Goal: Task Accomplishment & Management: Manage account settings

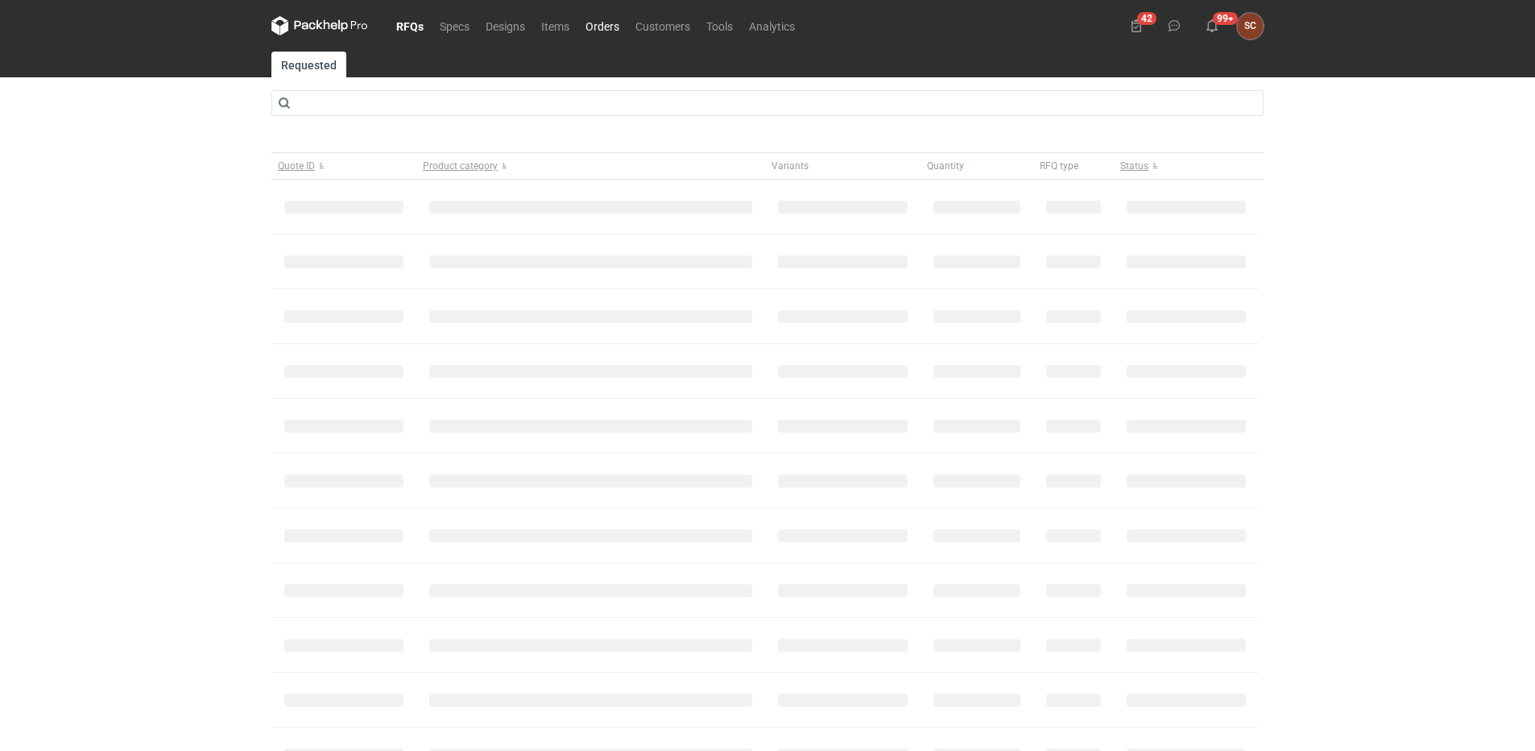
click at [609, 23] on link "Orders" at bounding box center [602, 25] width 50 height 19
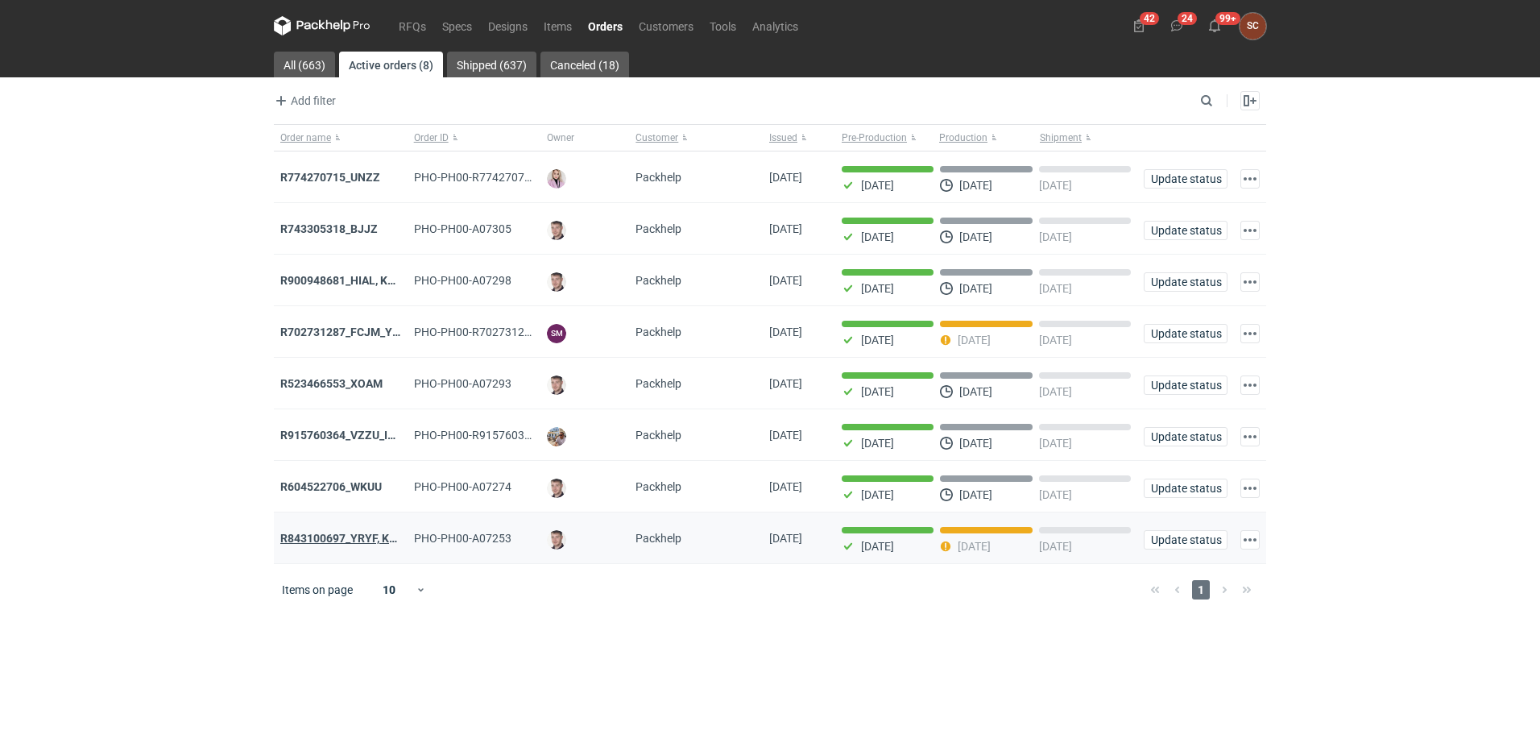
click at [327, 538] on strong "R843100697_YRYF, KUZP" at bounding box center [345, 538] width 130 height 13
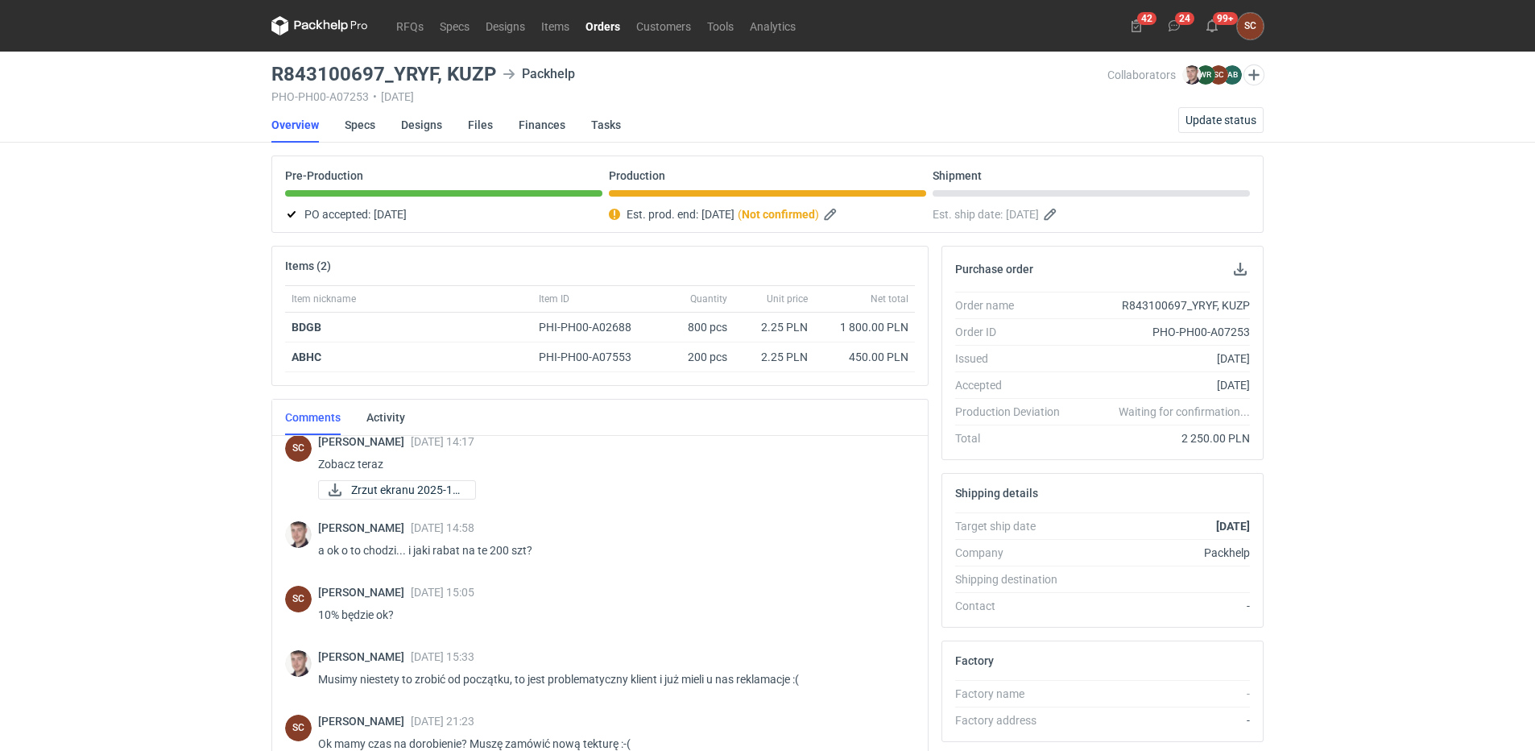
click at [604, 18] on link "Orders" at bounding box center [602, 25] width 51 height 19
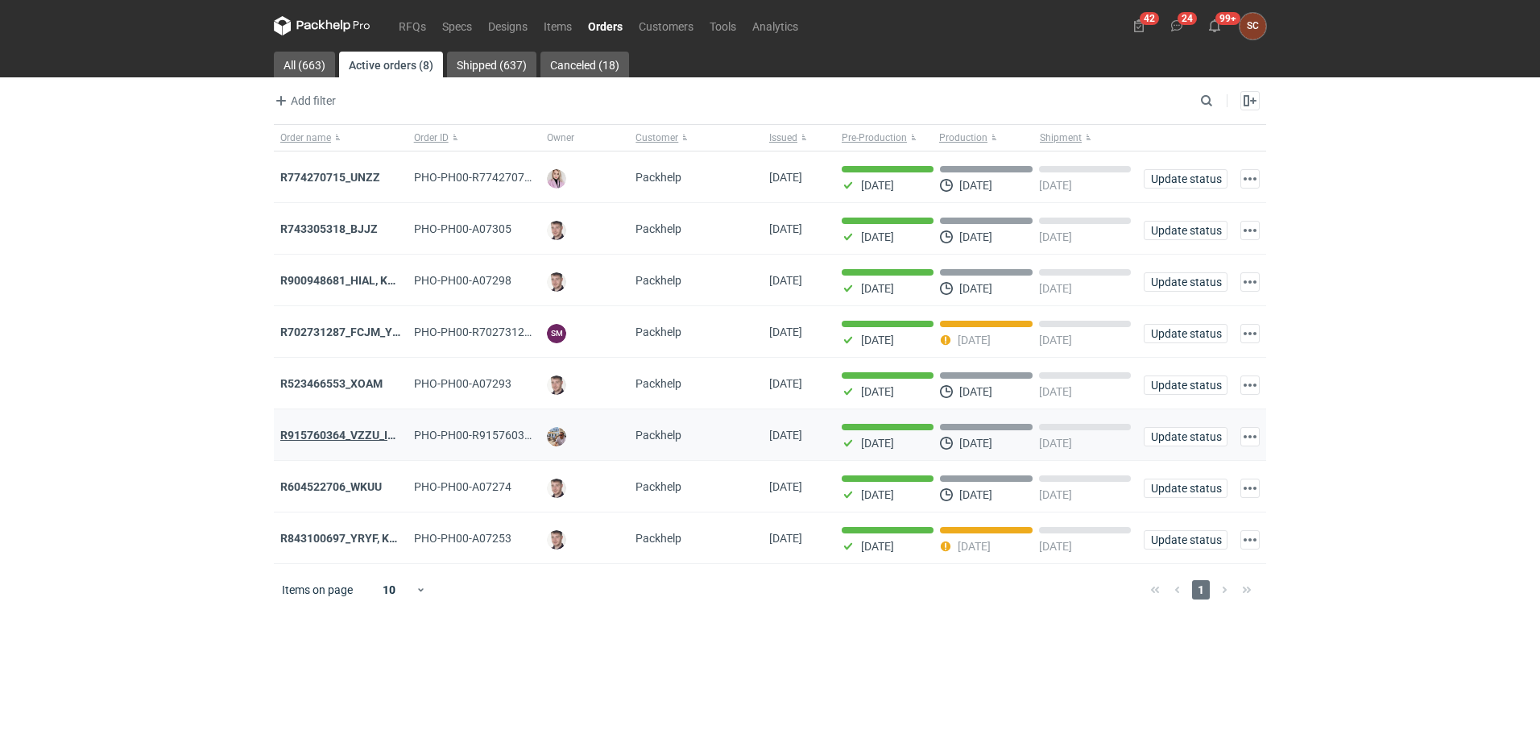
click at [359, 441] on strong "R915760364_VZZU_IOFY" at bounding box center [344, 434] width 129 height 13
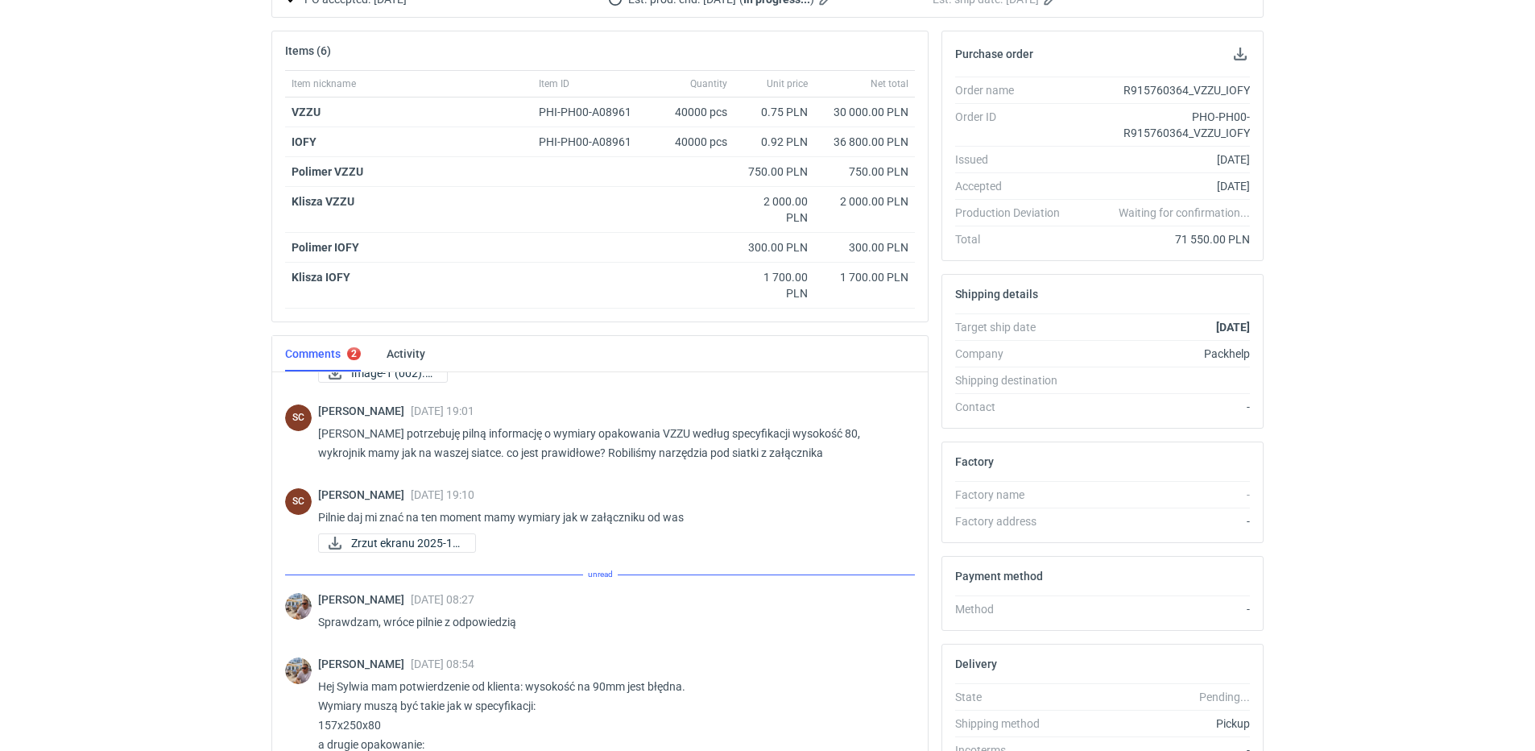
scroll to position [572, 0]
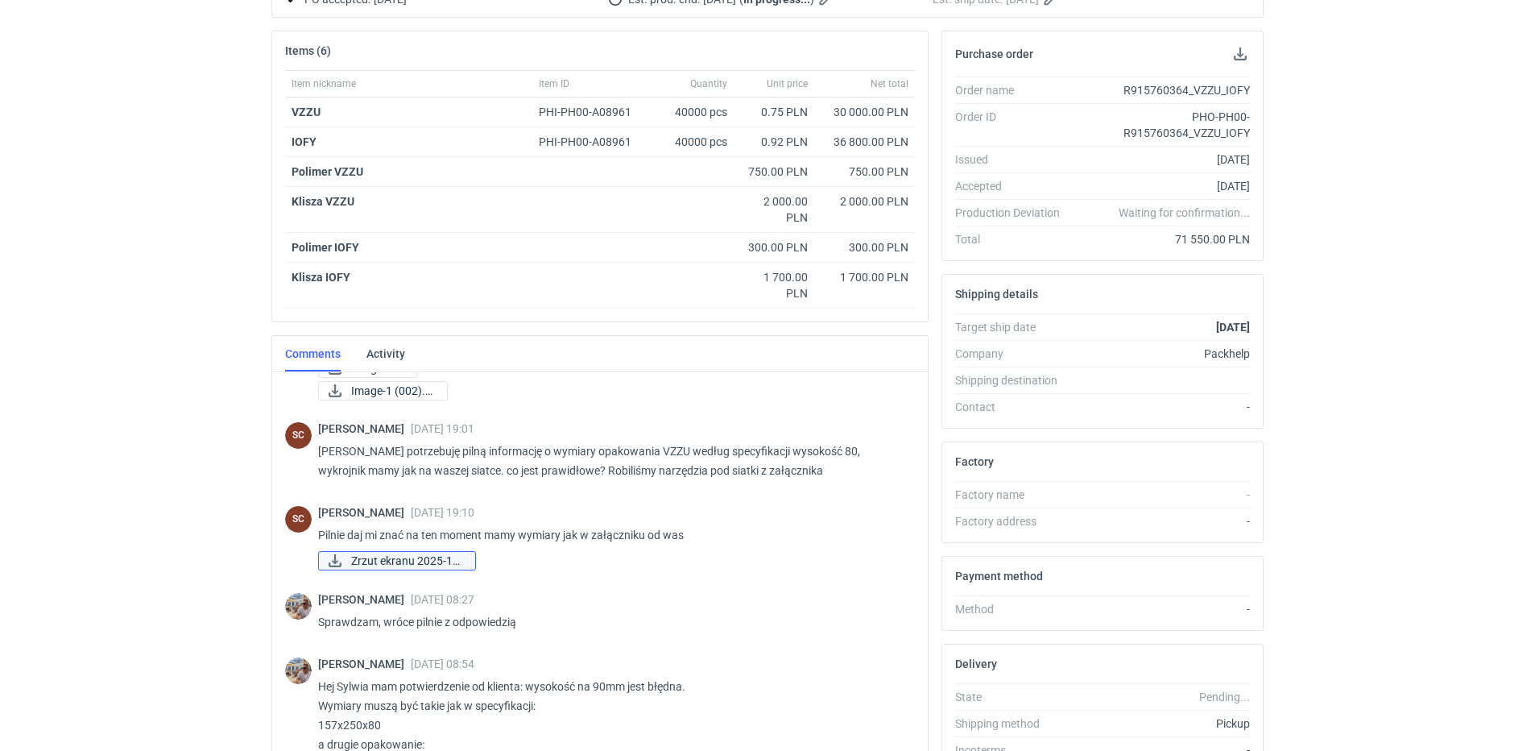
click at [450, 552] on span "Zrzut ekranu 2025-10..." at bounding box center [406, 561] width 111 height 18
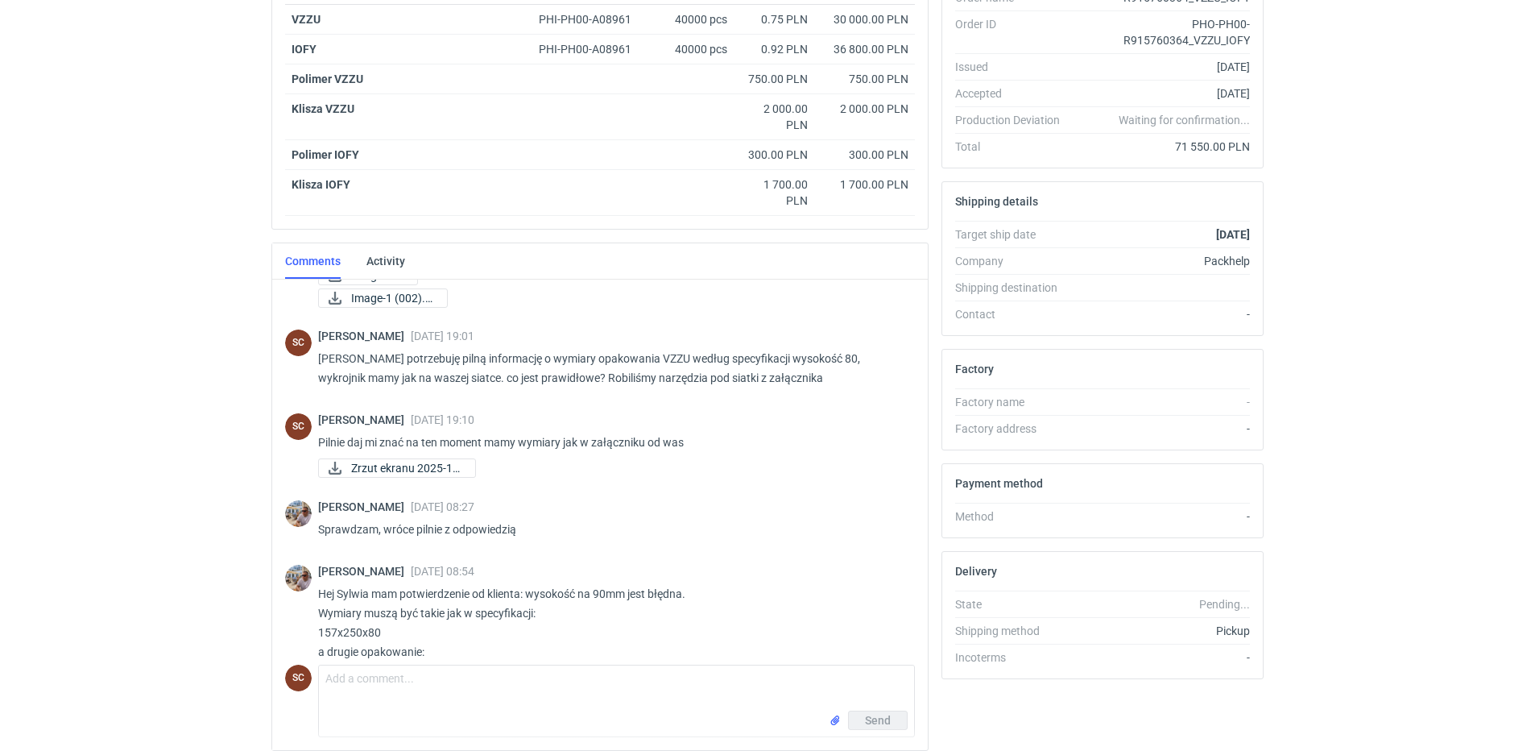
scroll to position [372, 0]
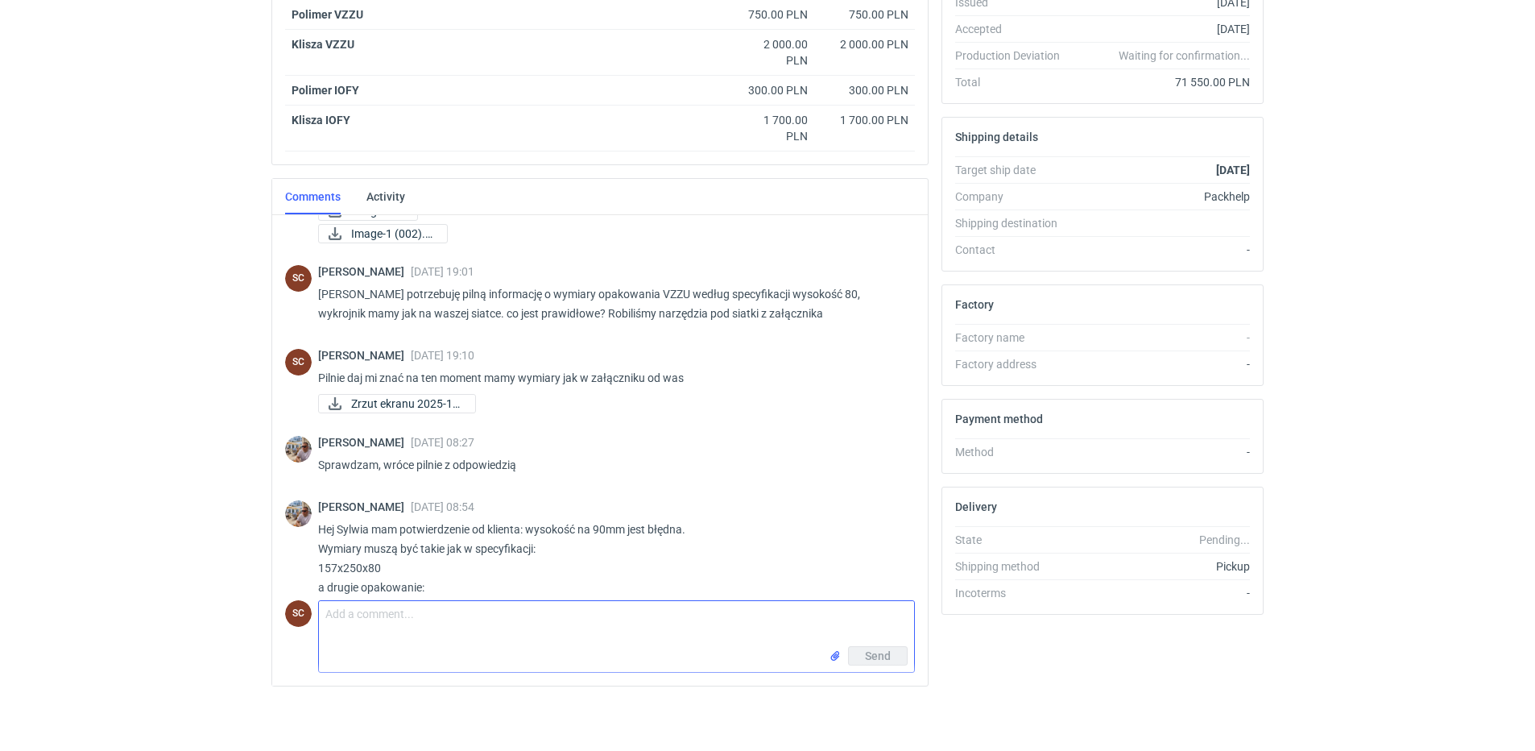
click at [363, 611] on textarea "Comment message" at bounding box center [616, 623] width 595 height 45
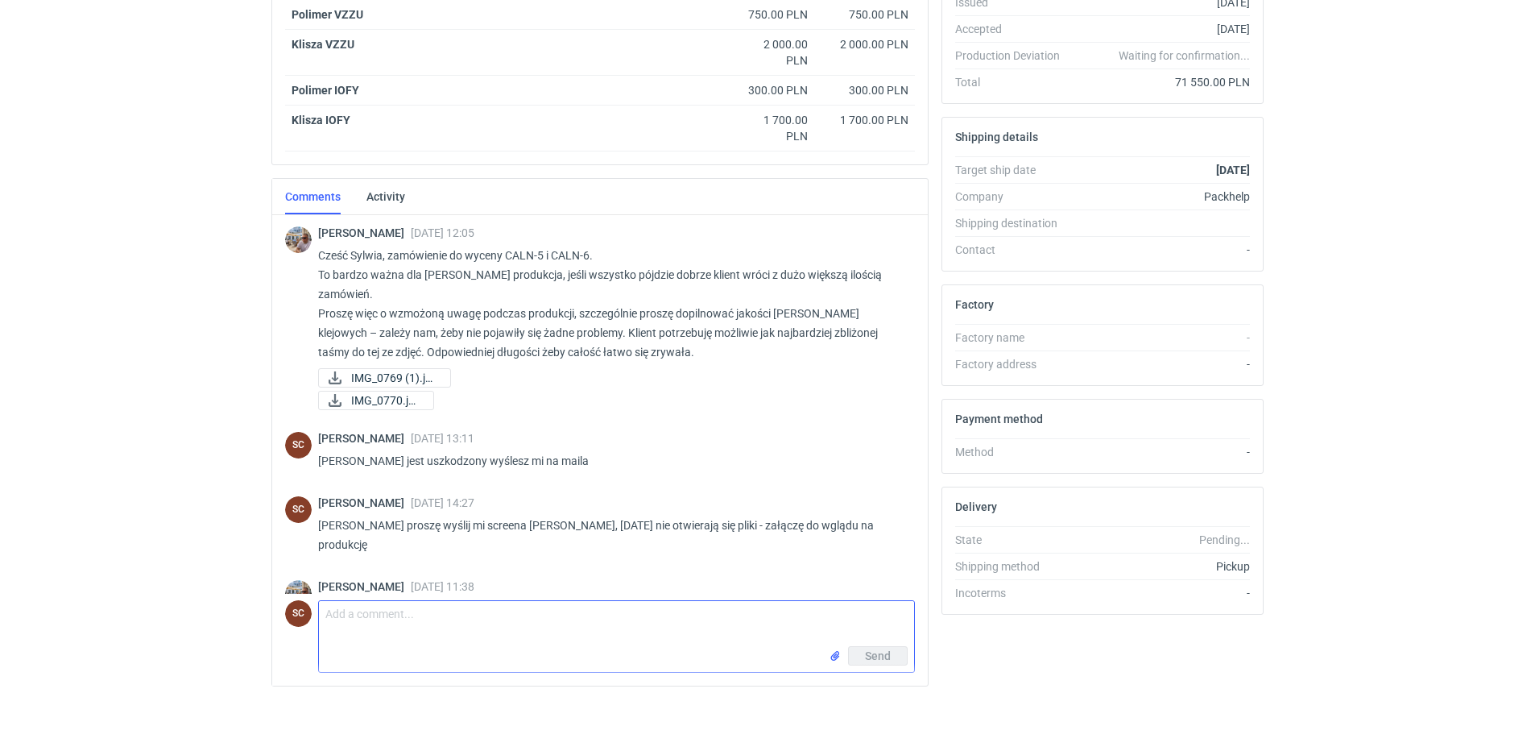
scroll to position [564, 0]
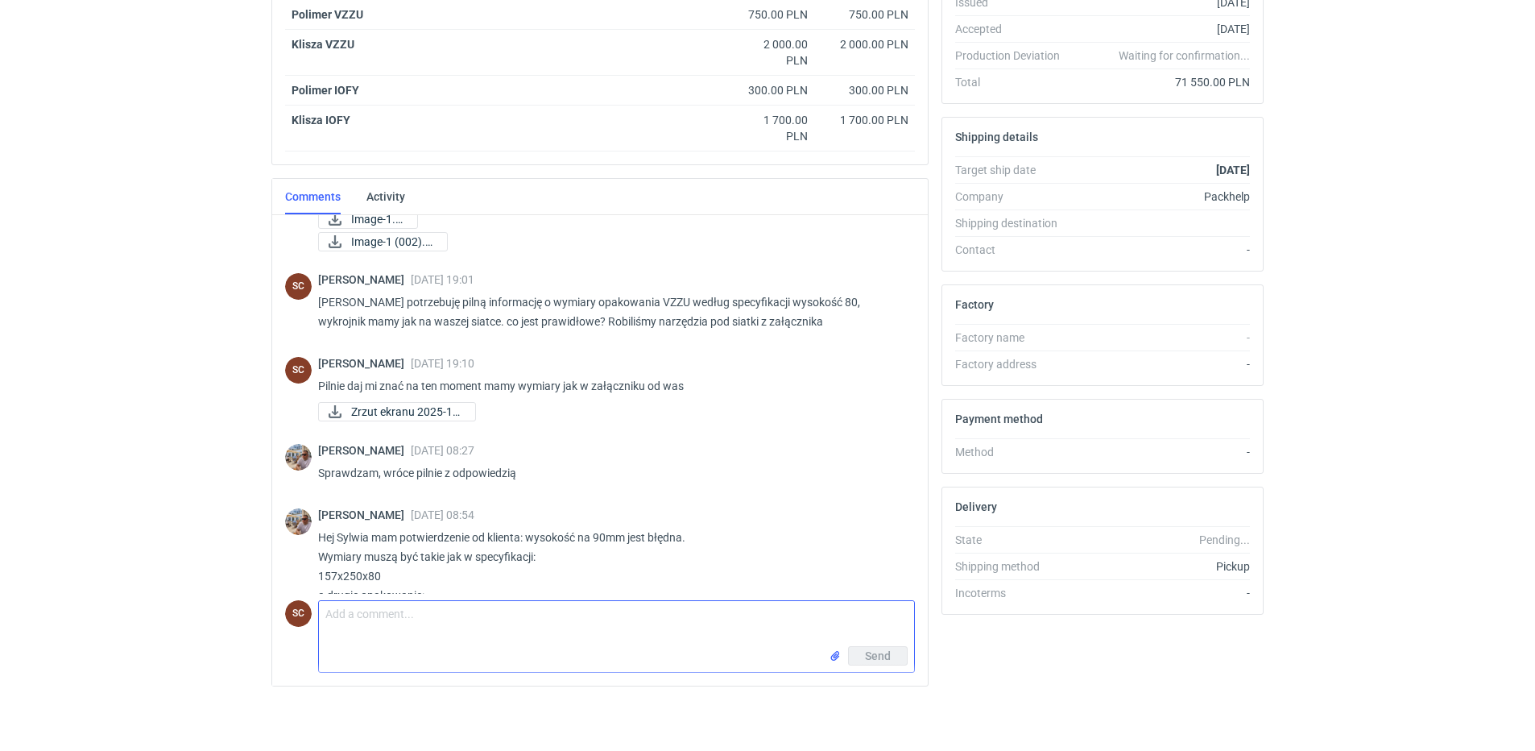
click at [454, 626] on textarea "Comment message" at bounding box center [616, 623] width 595 height 45
drag, startPoint x: 382, startPoint y: 537, endPoint x: 320, endPoint y: 540, distance: 62.1
click at [320, 540] on p "Hej Sylwia mam potwierdzenie od klienta: wysokość na 90mm jest błędna. Wymiary …" at bounding box center [610, 575] width 584 height 97
copy p "157x250x80"
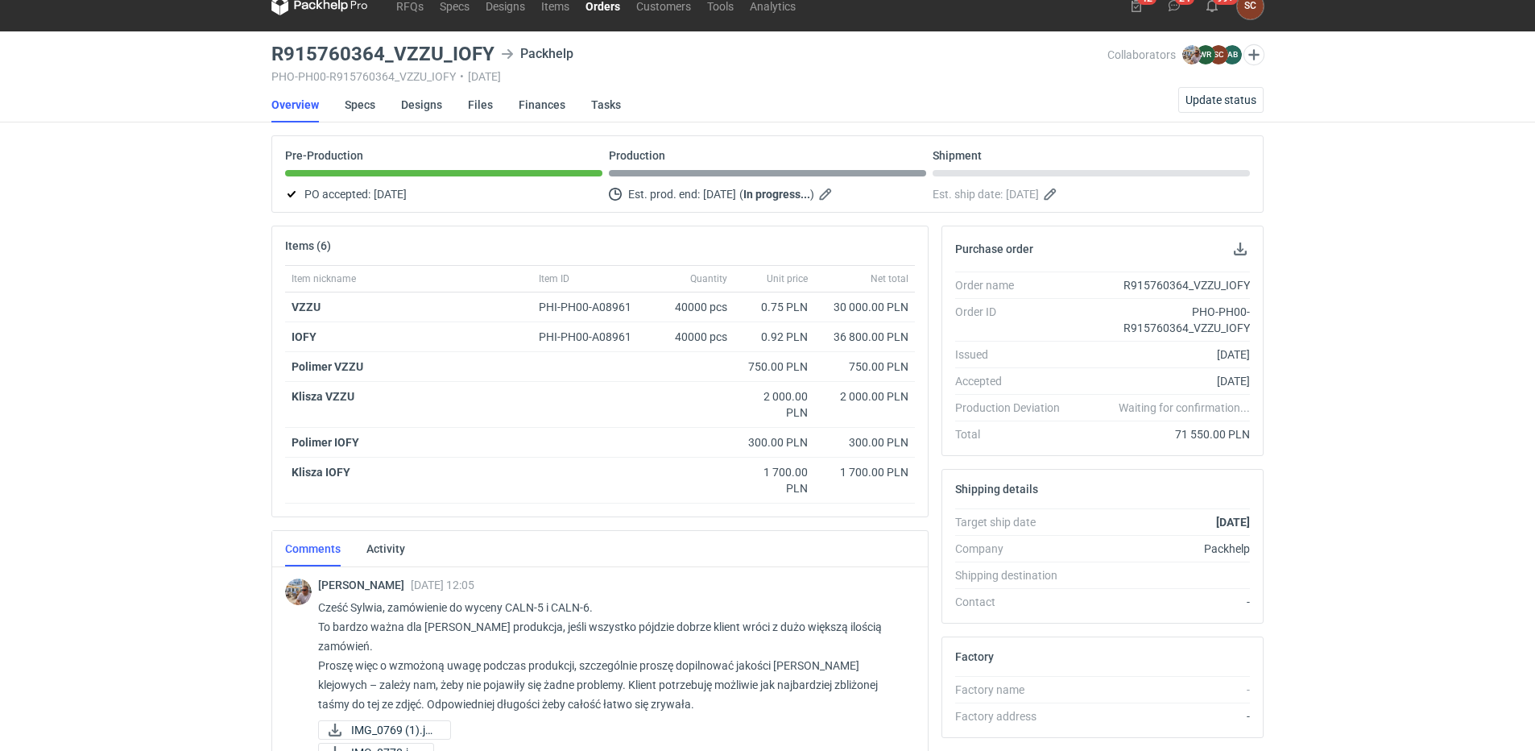
scroll to position [0, 0]
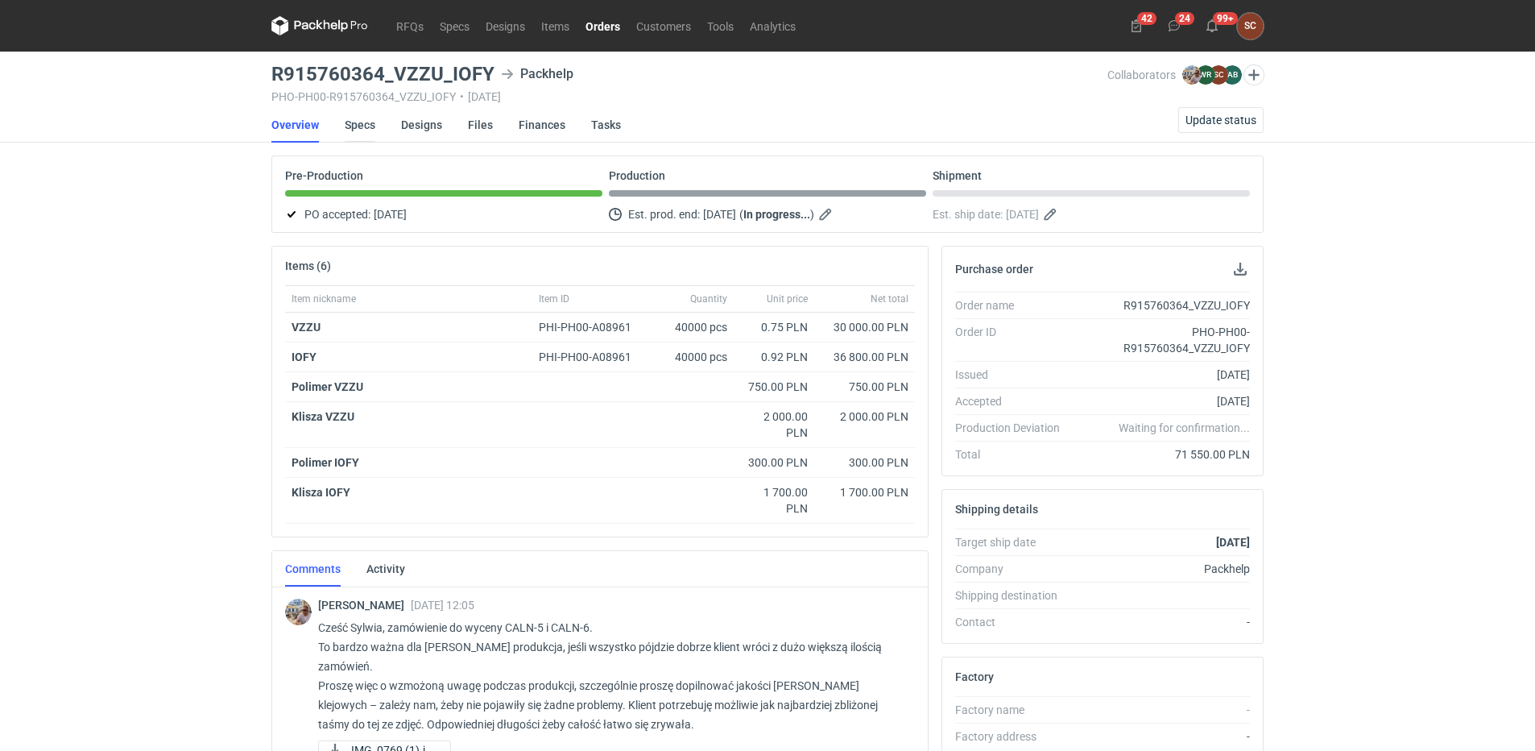
click at [365, 129] on link "Specs" at bounding box center [360, 124] width 31 height 35
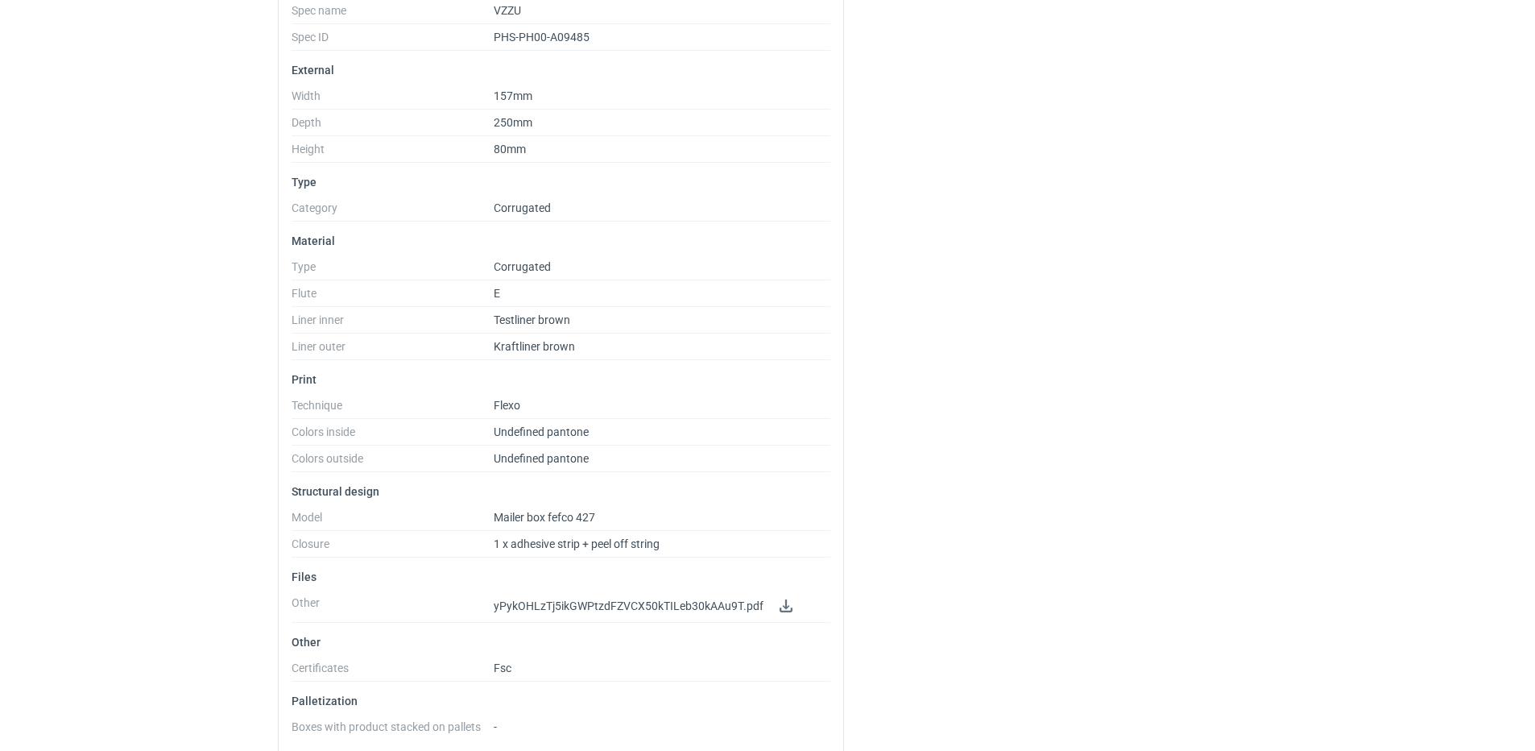
scroll to position [322, 0]
click at [780, 606] on link at bounding box center [785, 603] width 19 height 19
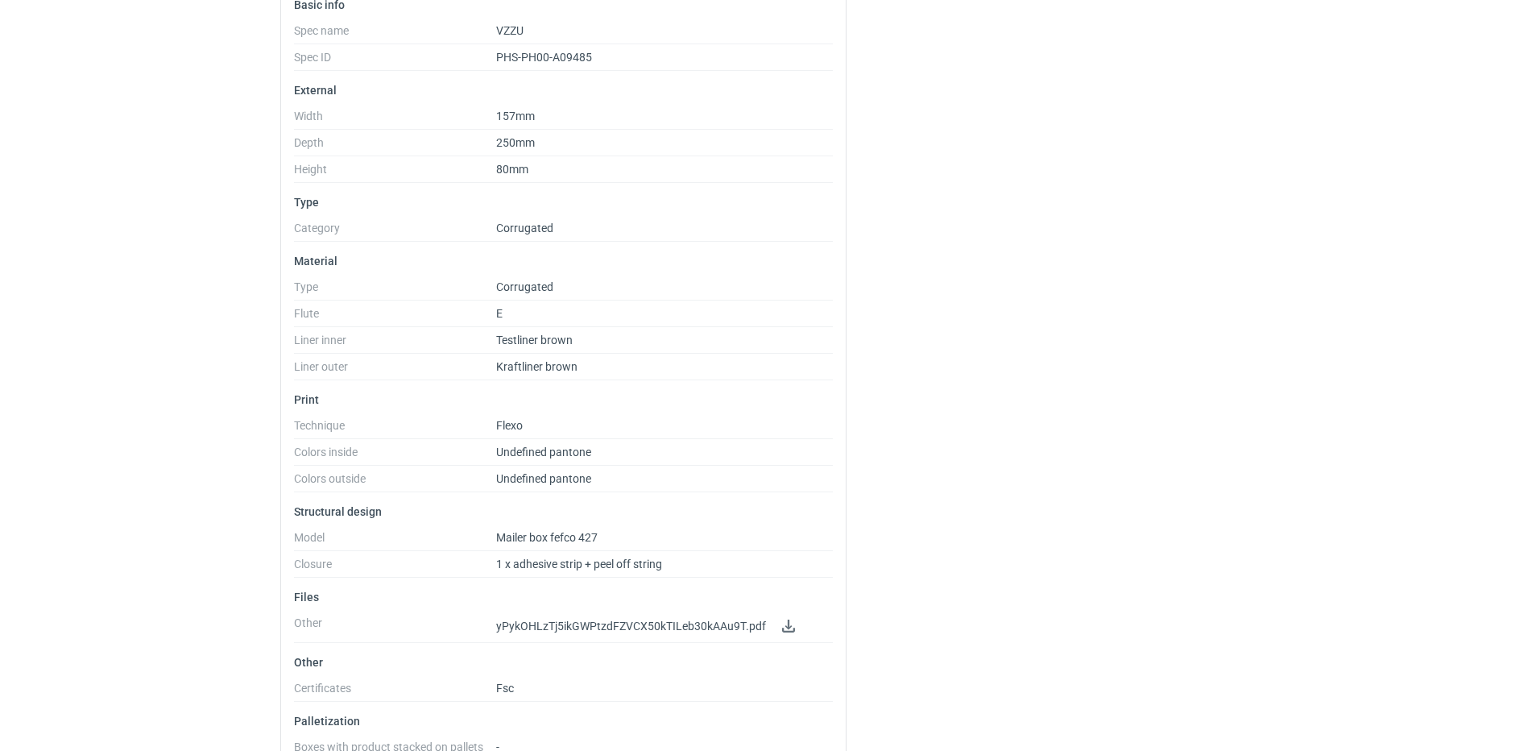
scroll to position [0, 0]
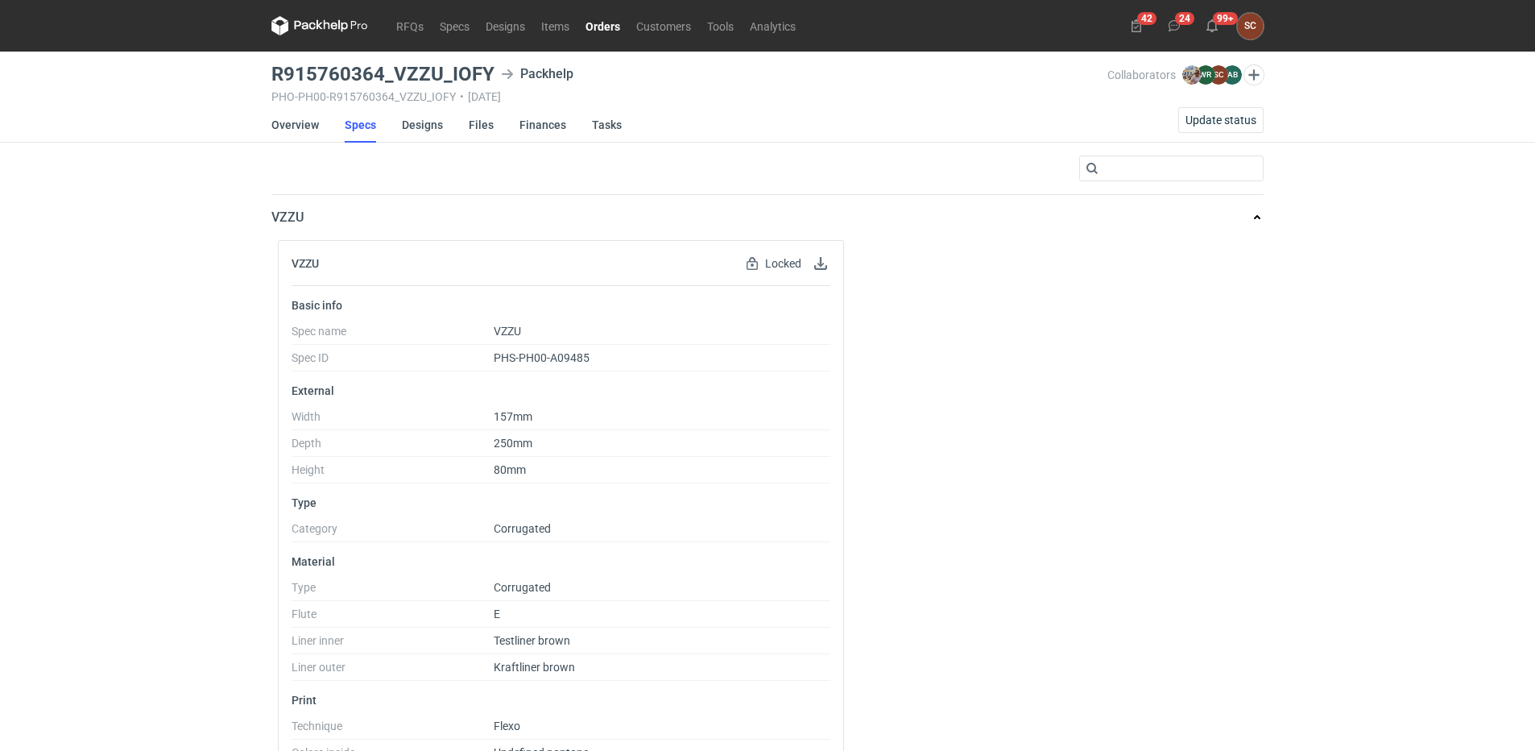
click at [611, 27] on link "Orders" at bounding box center [602, 25] width 51 height 19
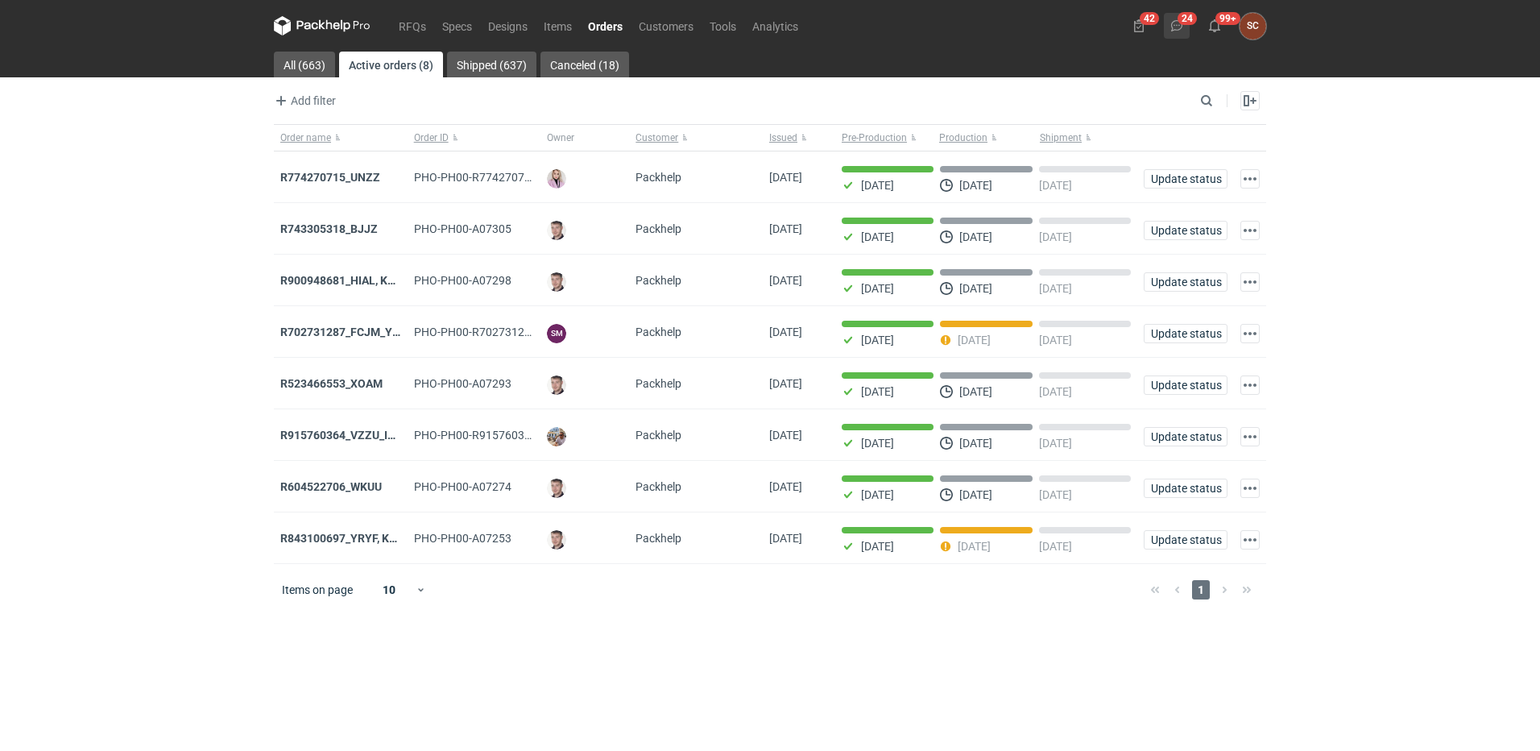
click at [1180, 24] on icon at bounding box center [1176, 25] width 13 height 13
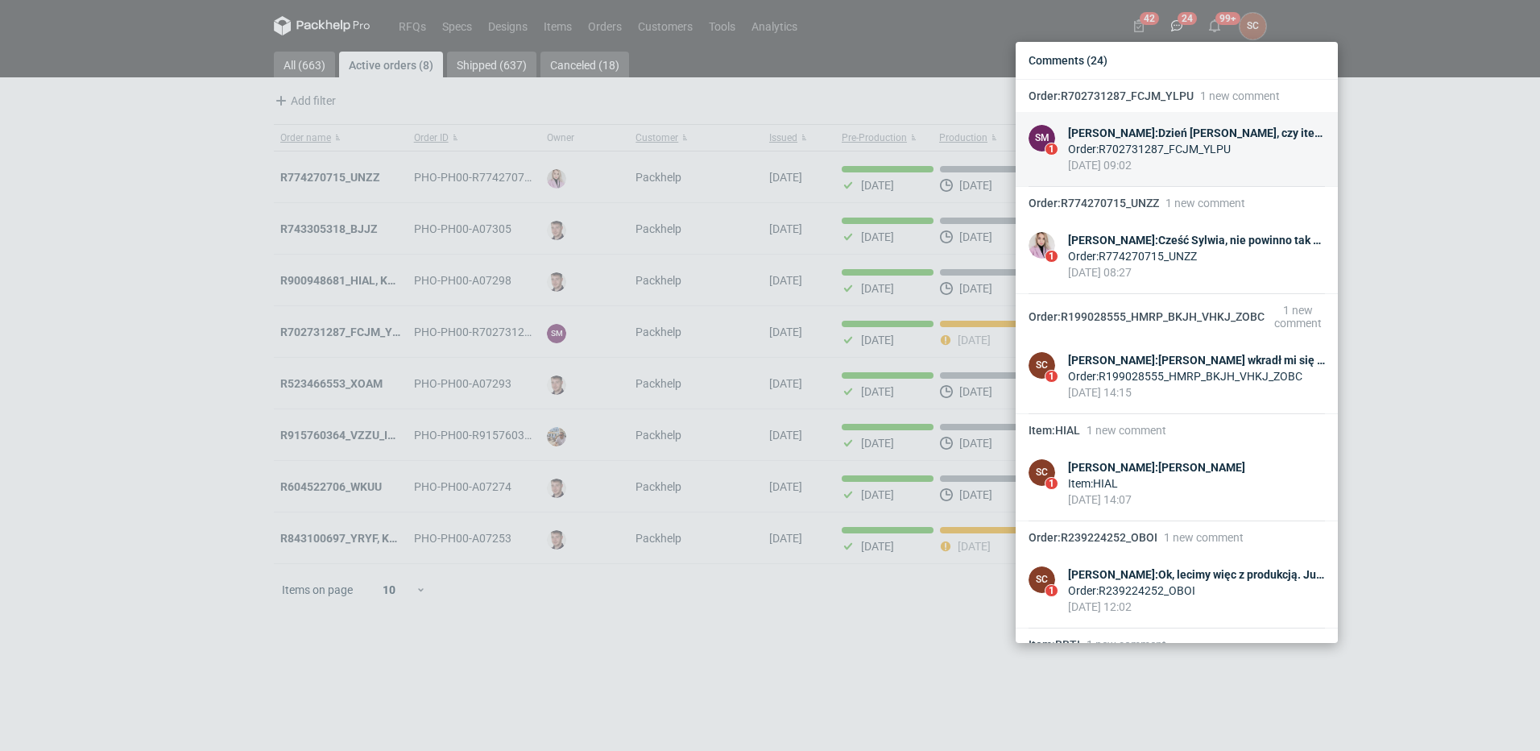
click at [1250, 141] on div "Order : R702731287_FCJM_YLPU" at bounding box center [1196, 149] width 257 height 16
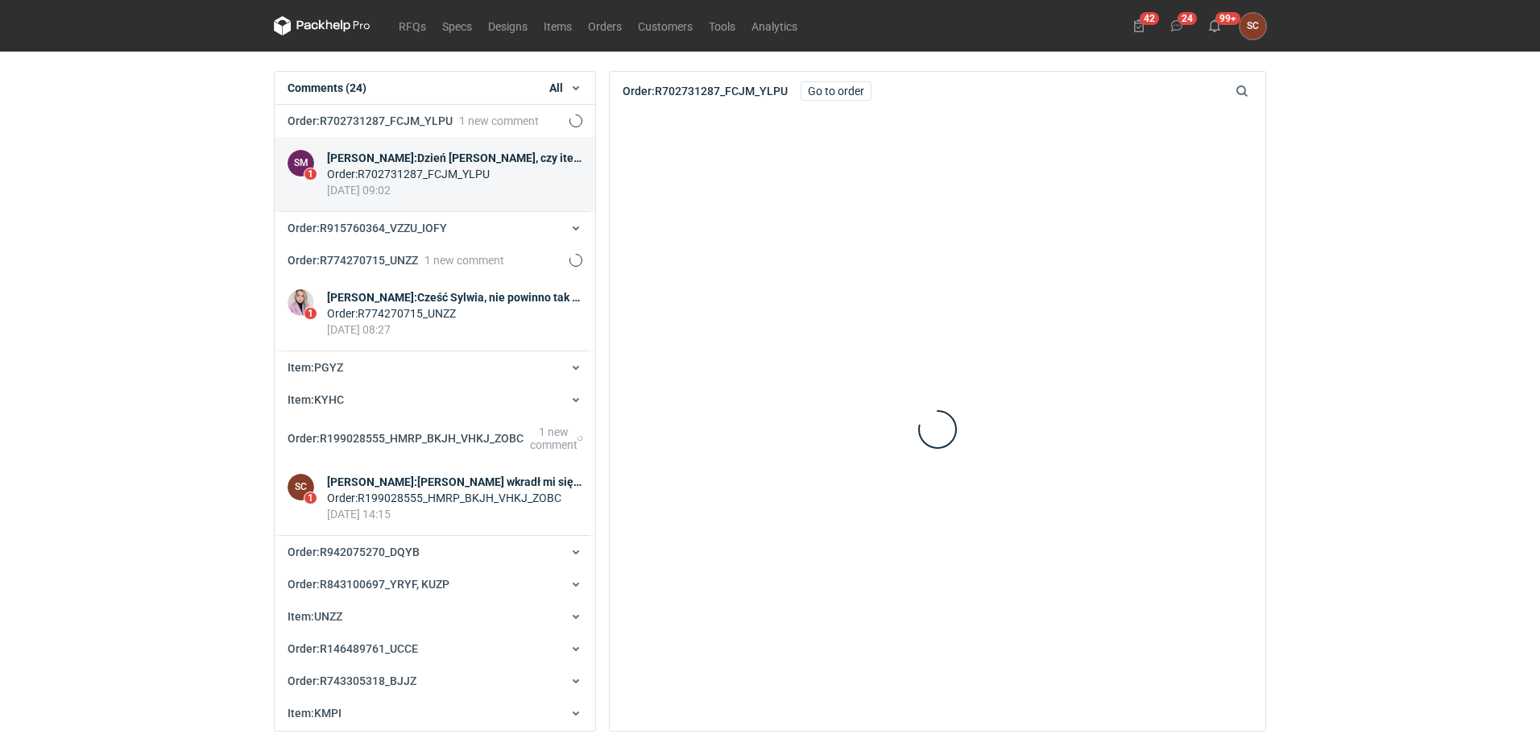
scroll to position [32, 0]
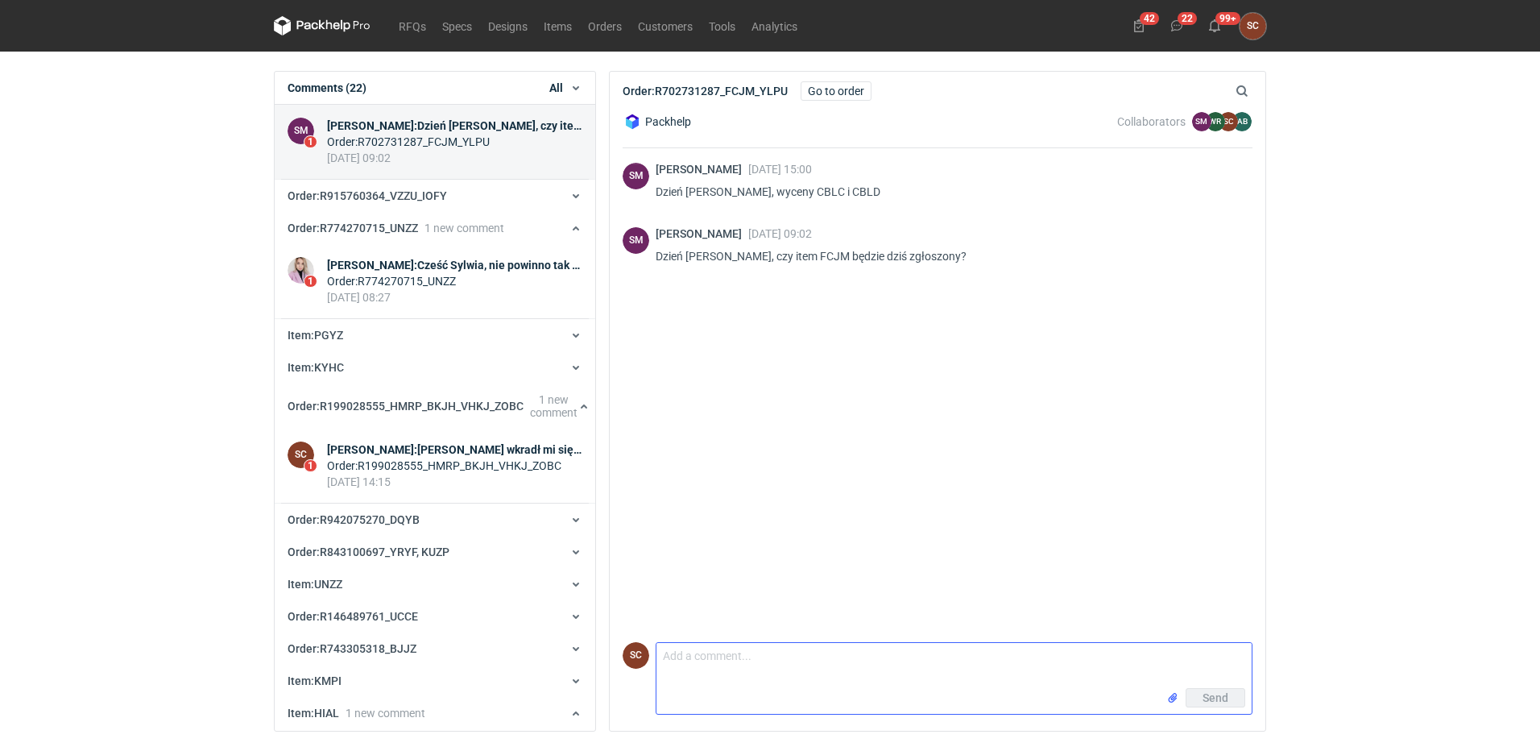
drag, startPoint x: 820, startPoint y: 661, endPoint x: 817, endPoint y: 670, distance: 9.4
click at [818, 662] on textarea "Comment message" at bounding box center [953, 665] width 595 height 45
type textarea "Tak"
click at [1216, 693] on span "Send" at bounding box center [1215, 697] width 26 height 11
click at [1174, 24] on icon at bounding box center [1176, 25] width 13 height 13
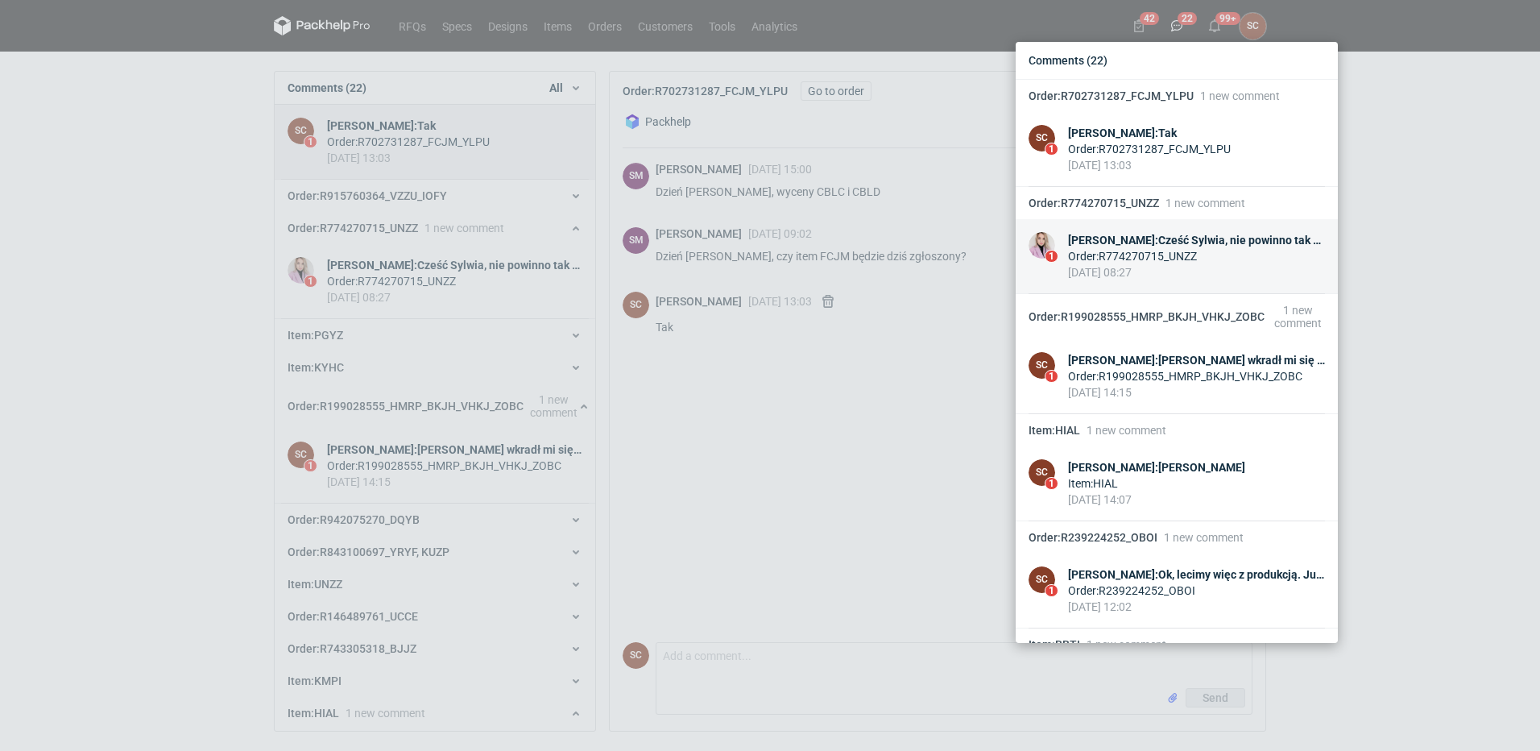
click at [1221, 237] on div "[PERSON_NAME] : Cześć [PERSON_NAME], nie powinno tak być Czy przetwarzaliście j…" at bounding box center [1196, 240] width 257 height 16
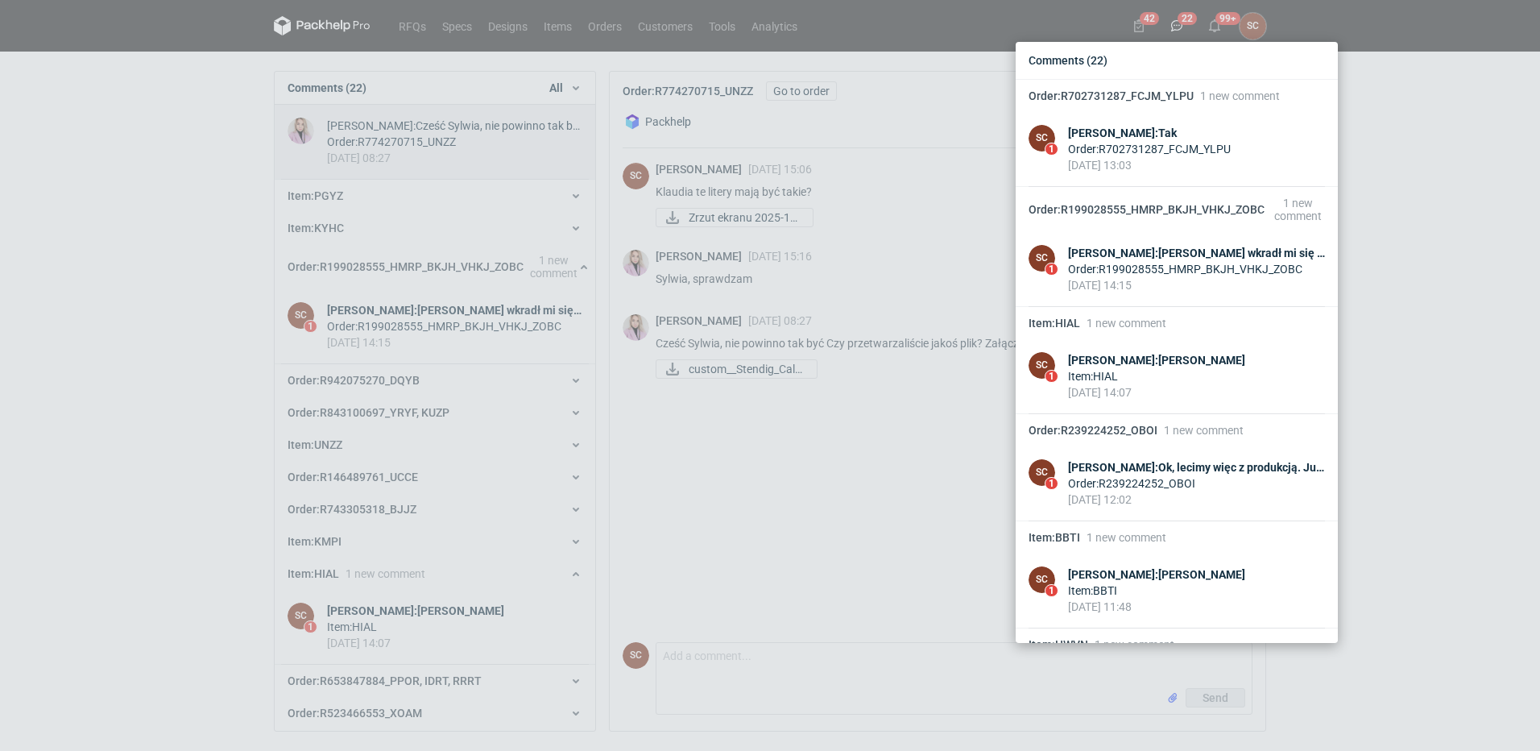
click at [813, 497] on div "Comments (22) Order : R702731287_FCJM_YLPU 1 new comment SC 1 [PERSON_NAME] : T…" at bounding box center [770, 375] width 1540 height 751
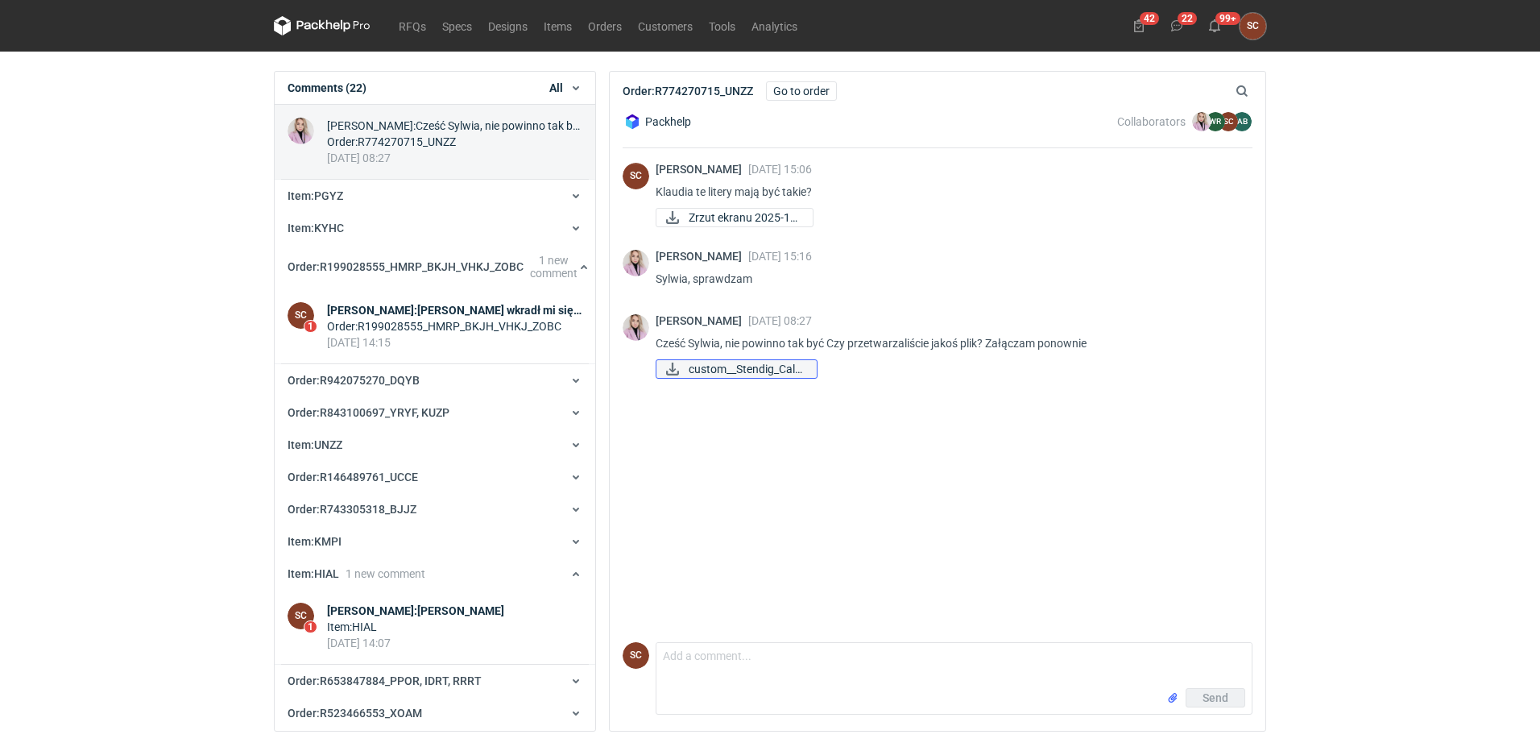
click at [779, 363] on span "custom__Stendig_Cale..." at bounding box center [746, 369] width 115 height 18
click at [619, 26] on link "Orders" at bounding box center [605, 25] width 50 height 19
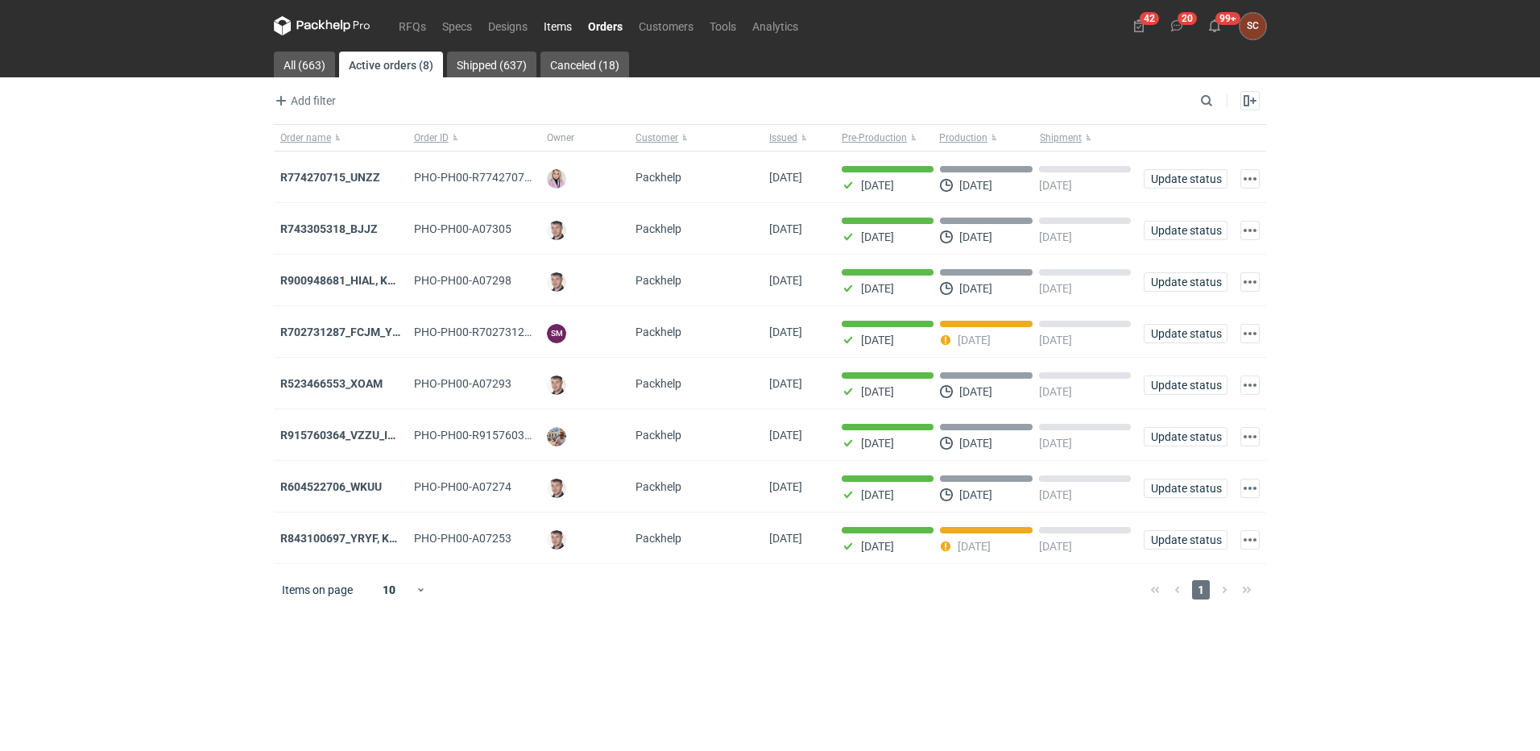
click at [557, 22] on link "Items" at bounding box center [558, 25] width 44 height 19
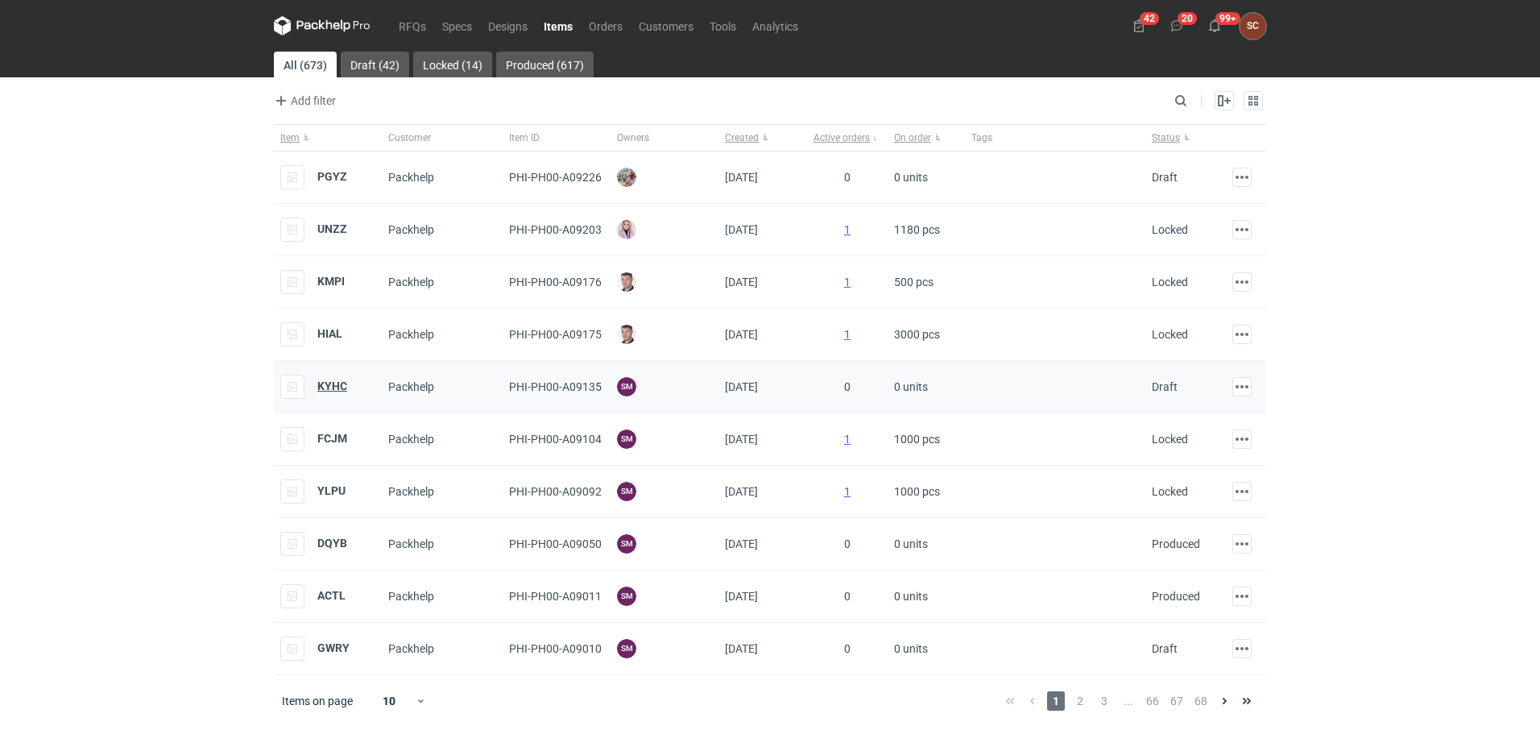
click at [328, 383] on strong "KYHC" at bounding box center [332, 385] width 30 height 13
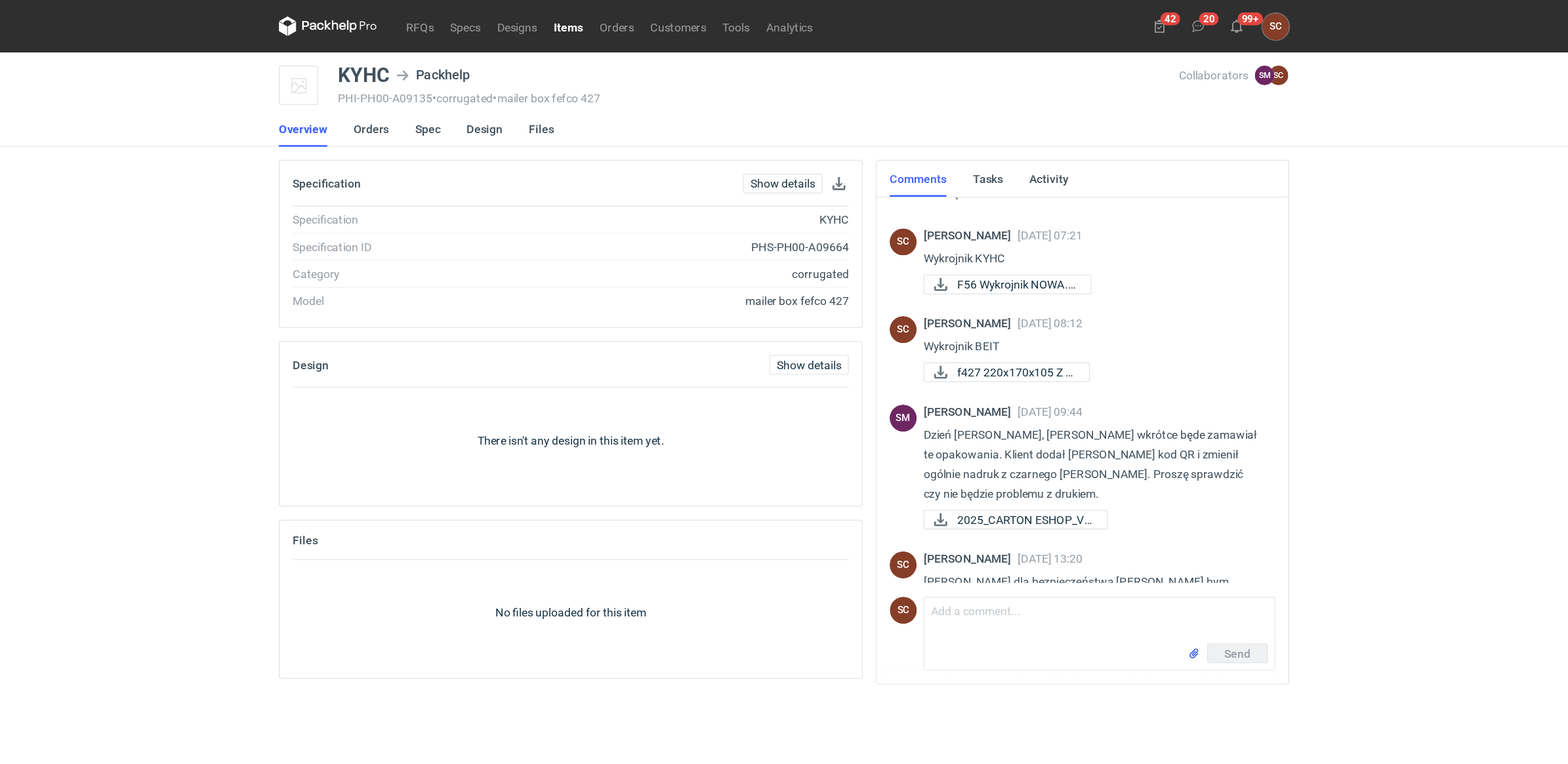
scroll to position [349, 0]
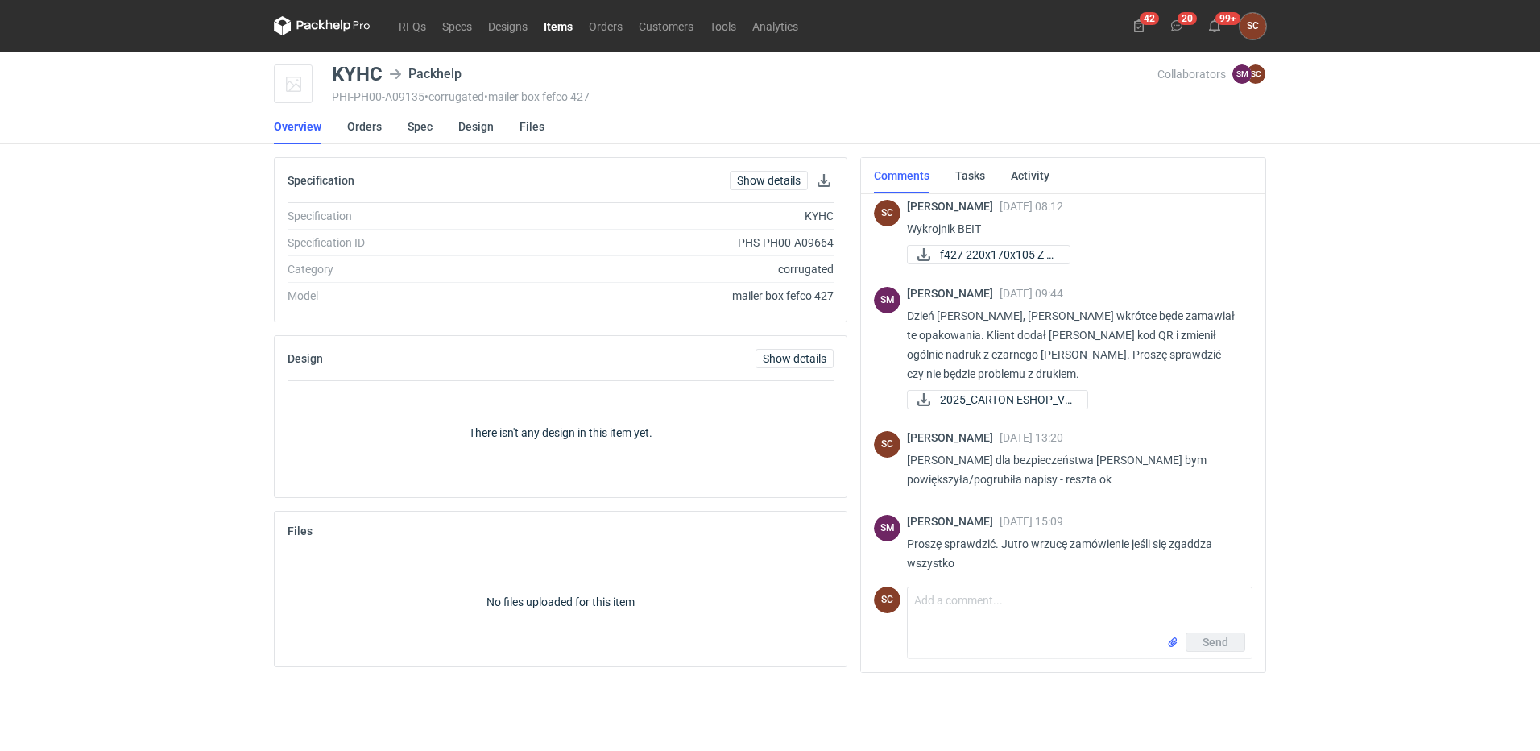
click at [1008, 580] on span "jbx__custom____KYHC_..." at bounding box center [999, 589] width 118 height 18
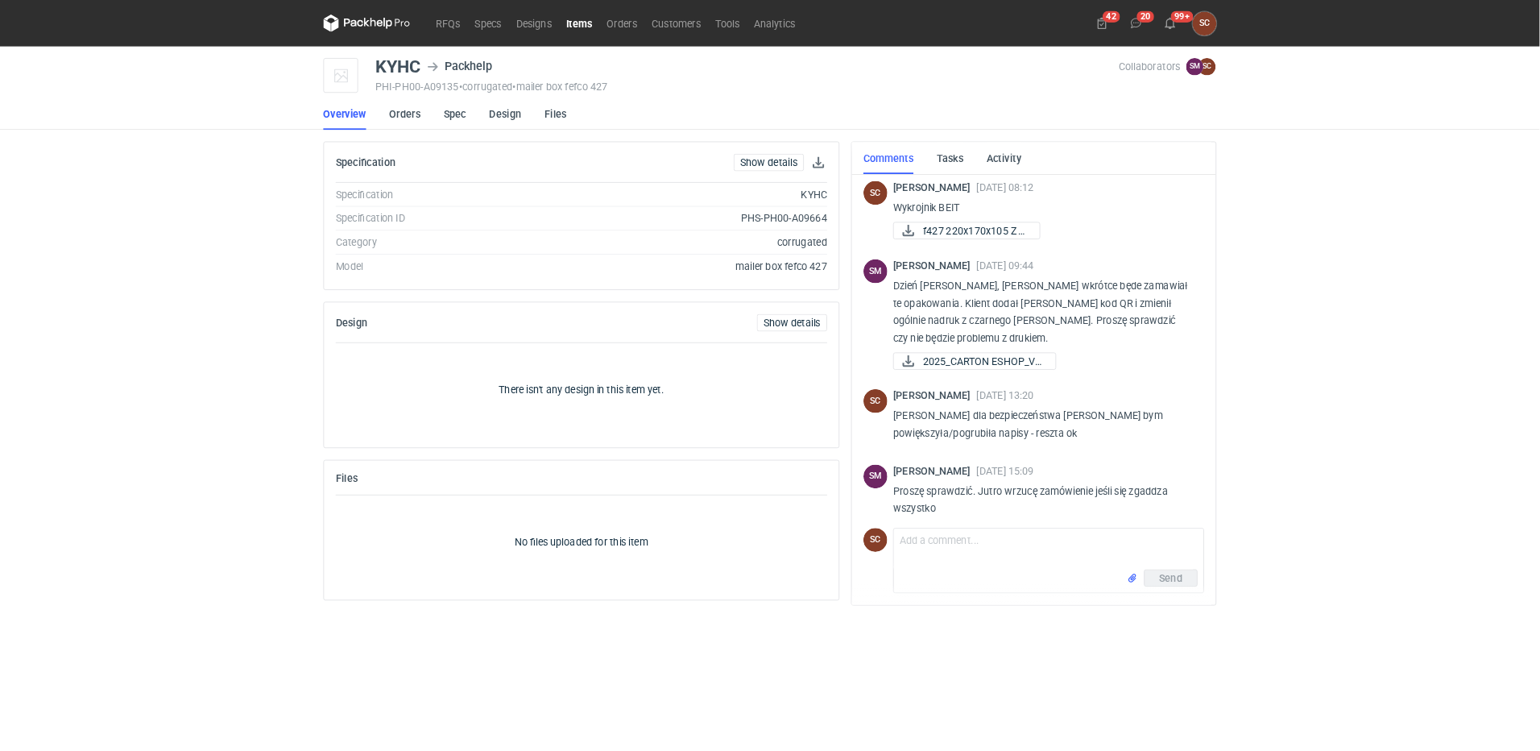
scroll to position [428, 0]
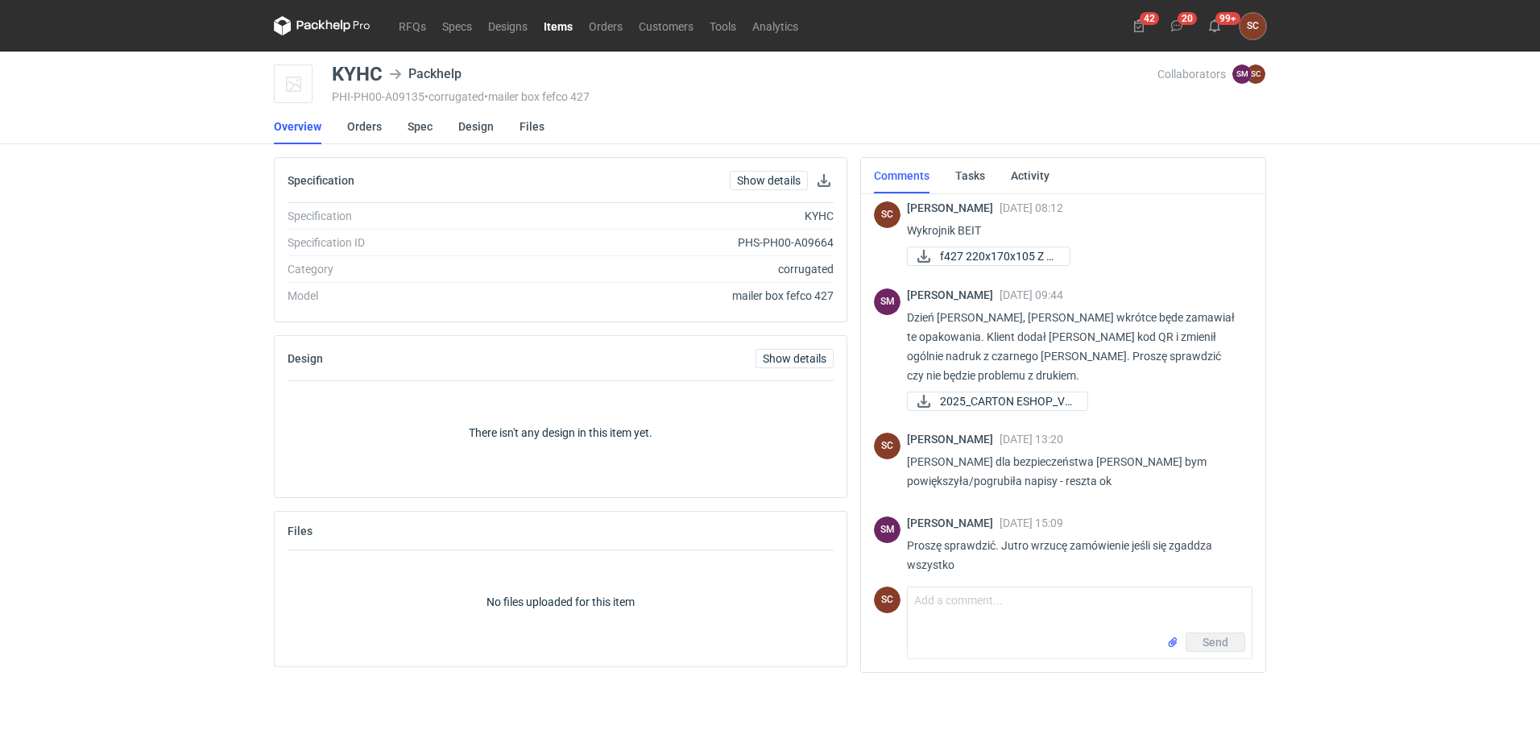
click at [1381, 404] on div "RFQs Specs Designs Items Orders Customers Tools Analytics 42 20 99+ SC [PERSON_…" at bounding box center [770, 375] width 1540 height 751
click at [952, 610] on textarea "Comment message" at bounding box center [1080, 609] width 344 height 45
click at [952, 609] on textarea "Comment message" at bounding box center [1080, 609] width 344 height 45
click at [606, 30] on link "Orders" at bounding box center [606, 25] width 50 height 19
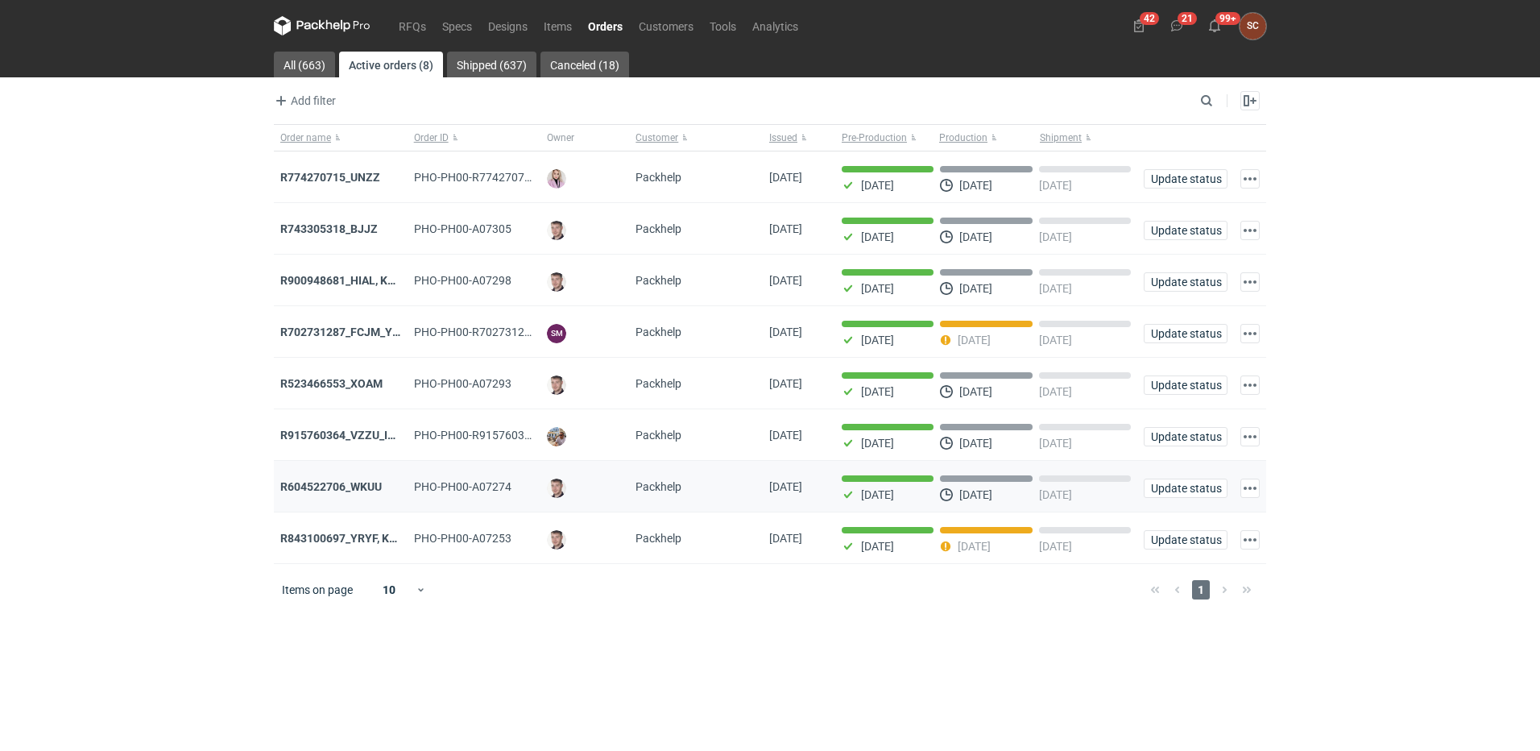
click at [350, 481] on div "R604522706_WKUU" at bounding box center [341, 487] width 134 height 52
click at [345, 175] on strong "R774270715_UNZZ" at bounding box center [330, 177] width 100 height 13
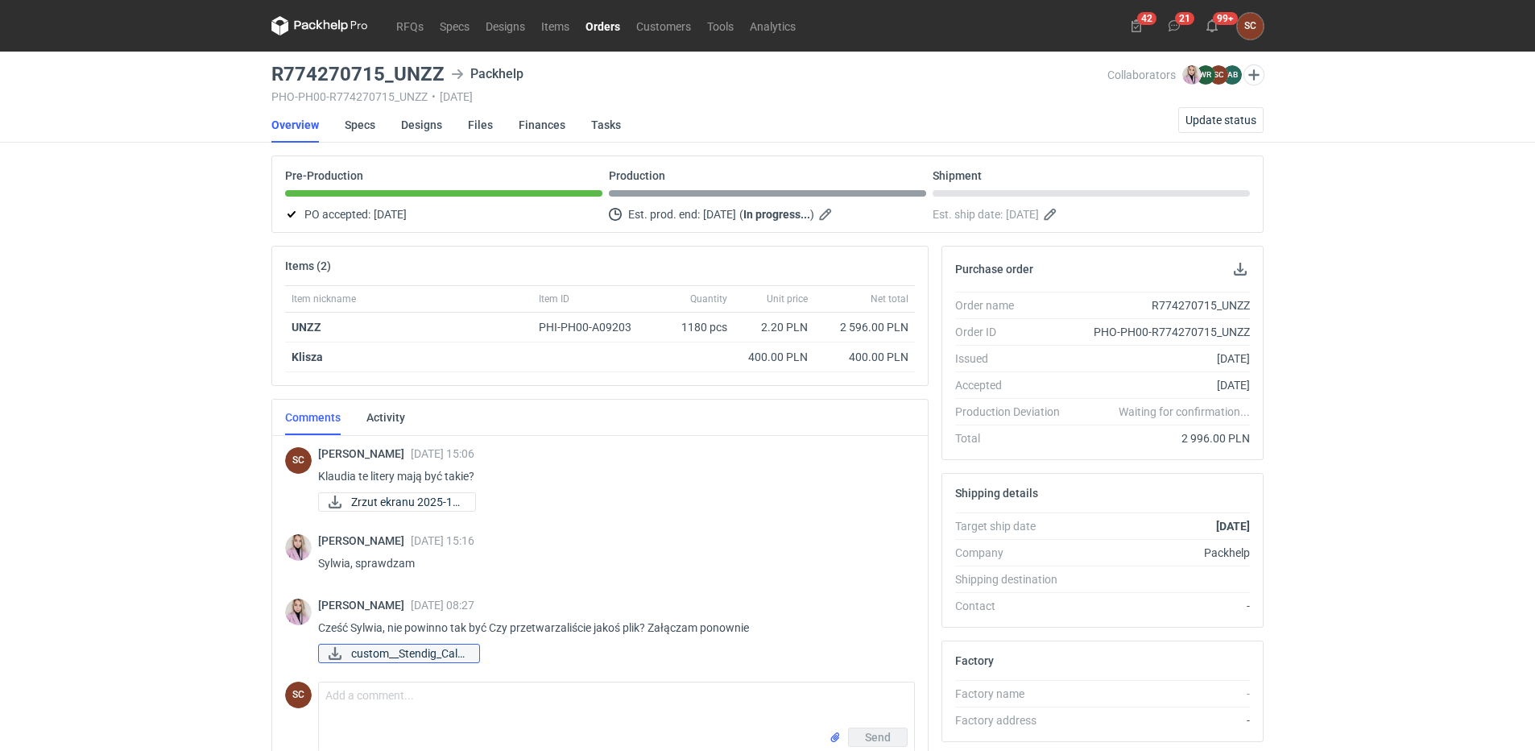
click at [430, 652] on span "custom__Stendig_Cale..." at bounding box center [408, 653] width 115 height 18
click at [1174, 23] on icon at bounding box center [1174, 25] width 13 height 13
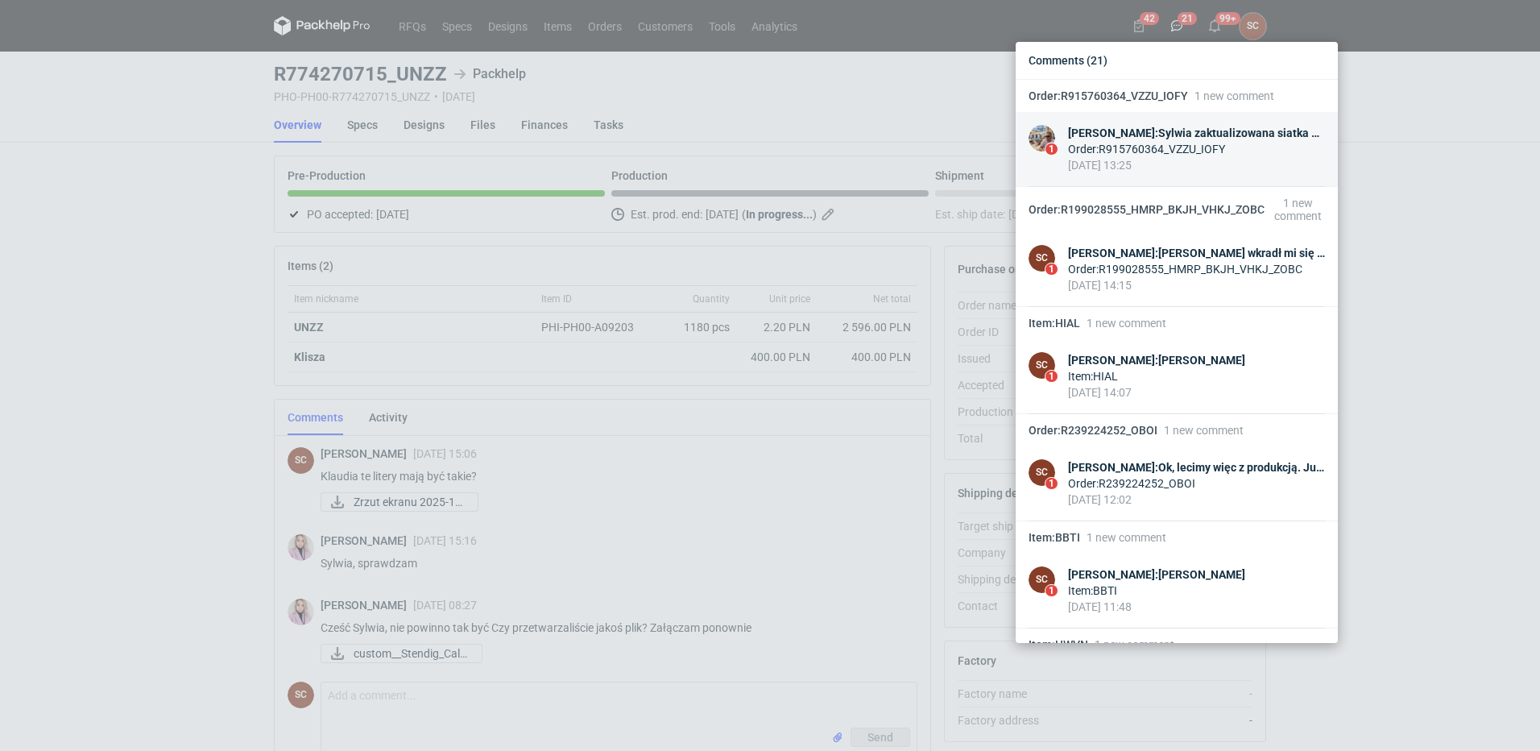
click at [1197, 122] on link "1 [PERSON_NAME] : [PERSON_NAME] zaktualizowana siatka naszych konstruktorów Ord…" at bounding box center [1177, 149] width 322 height 75
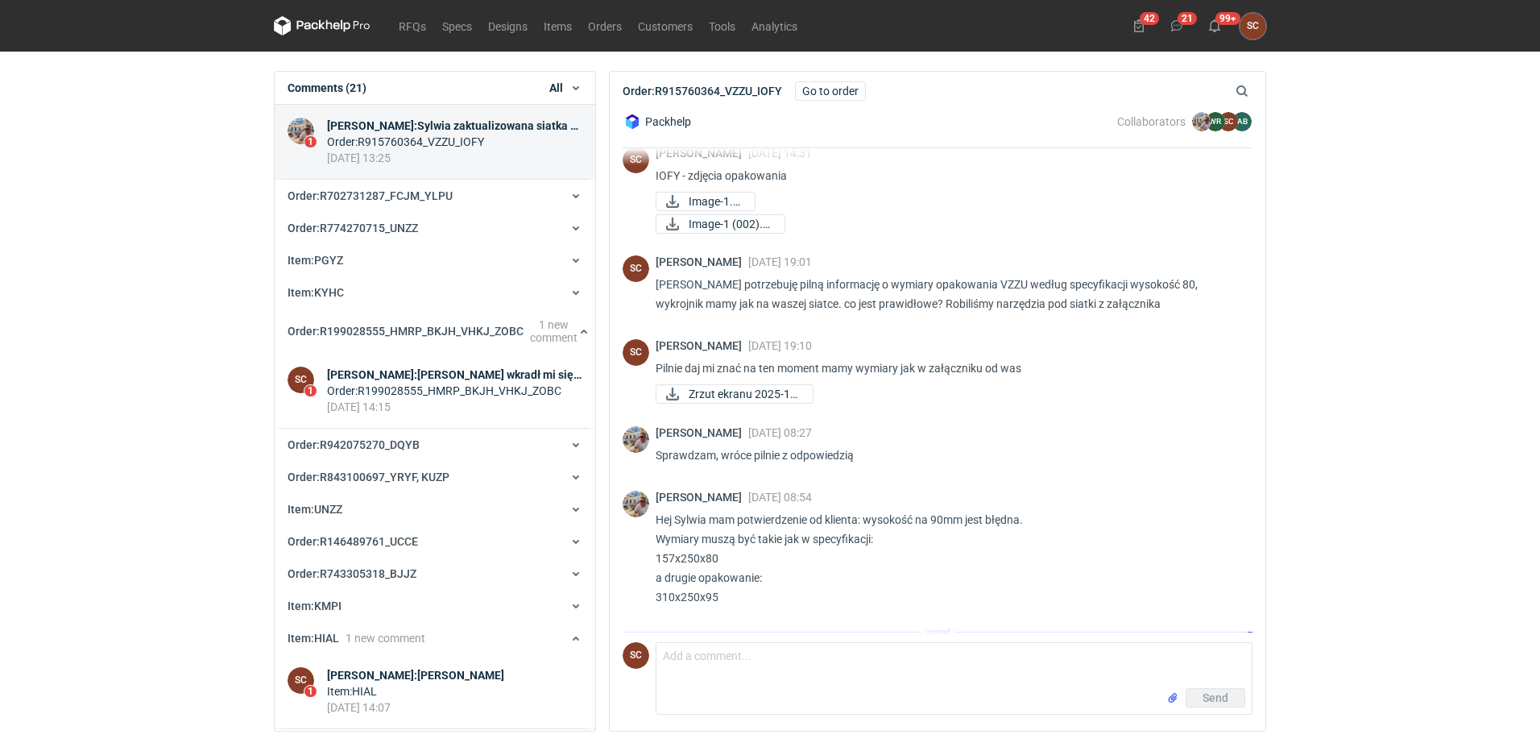
scroll to position [570, 0]
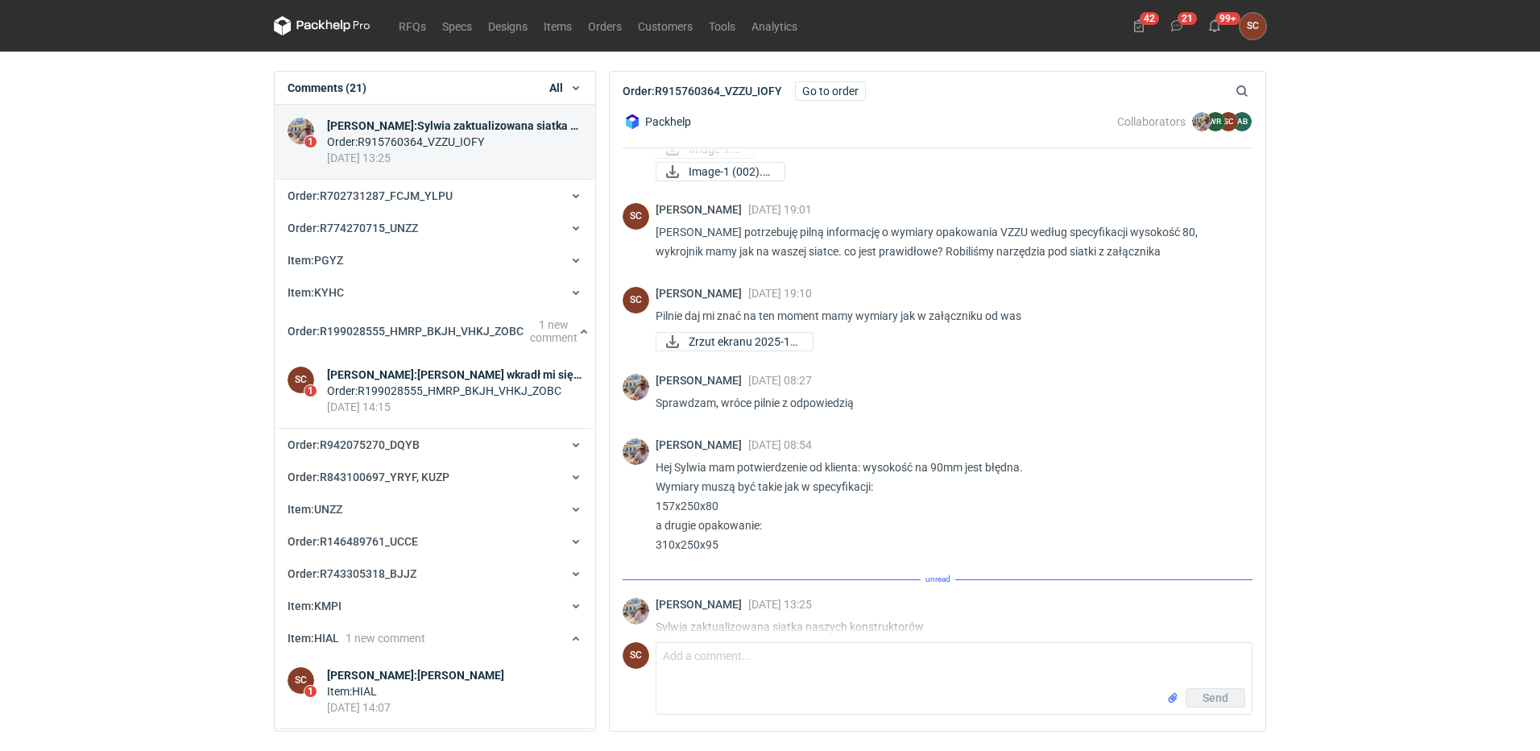
click at [771, 643] on span "1636_4_F427 MOD_E (2..." at bounding box center [750, 652] width 122 height 18
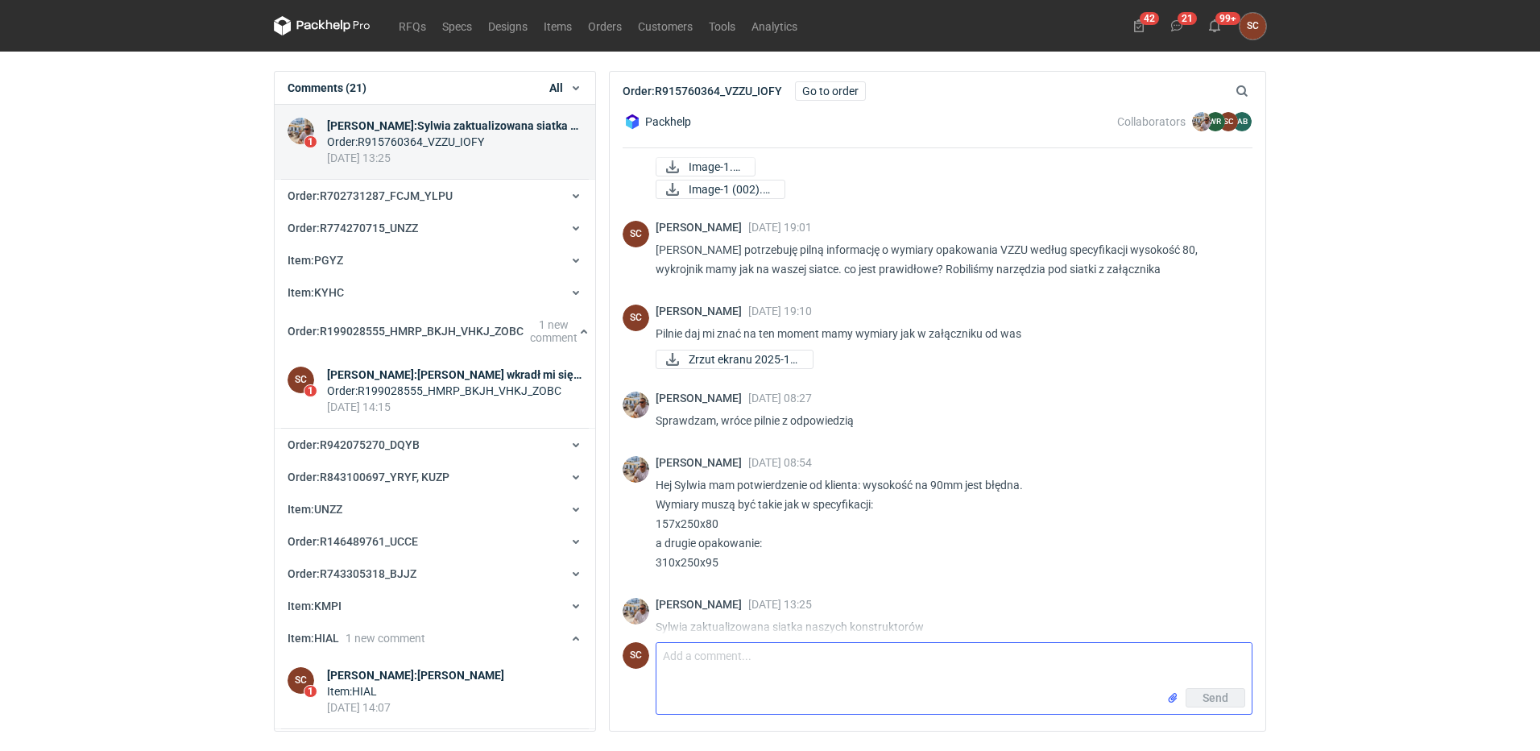
click at [750, 665] on textarea "Comment message" at bounding box center [953, 665] width 595 height 45
click at [721, 662] on textarea "Dziękuję, juz działamy z nowym wykrojnikiem." at bounding box center [953, 665] width 595 height 45
click at [771, 660] on textarea "Dziękuję, już działamy z nowym wykrojnikiem." at bounding box center [953, 665] width 595 height 45
click at [912, 663] on textarea "Dziękuję, już działam z nowym wykrojnikiem." at bounding box center [953, 665] width 595 height 45
type textarea "Dziękuję, już działam z nowym wykrojnikiem."
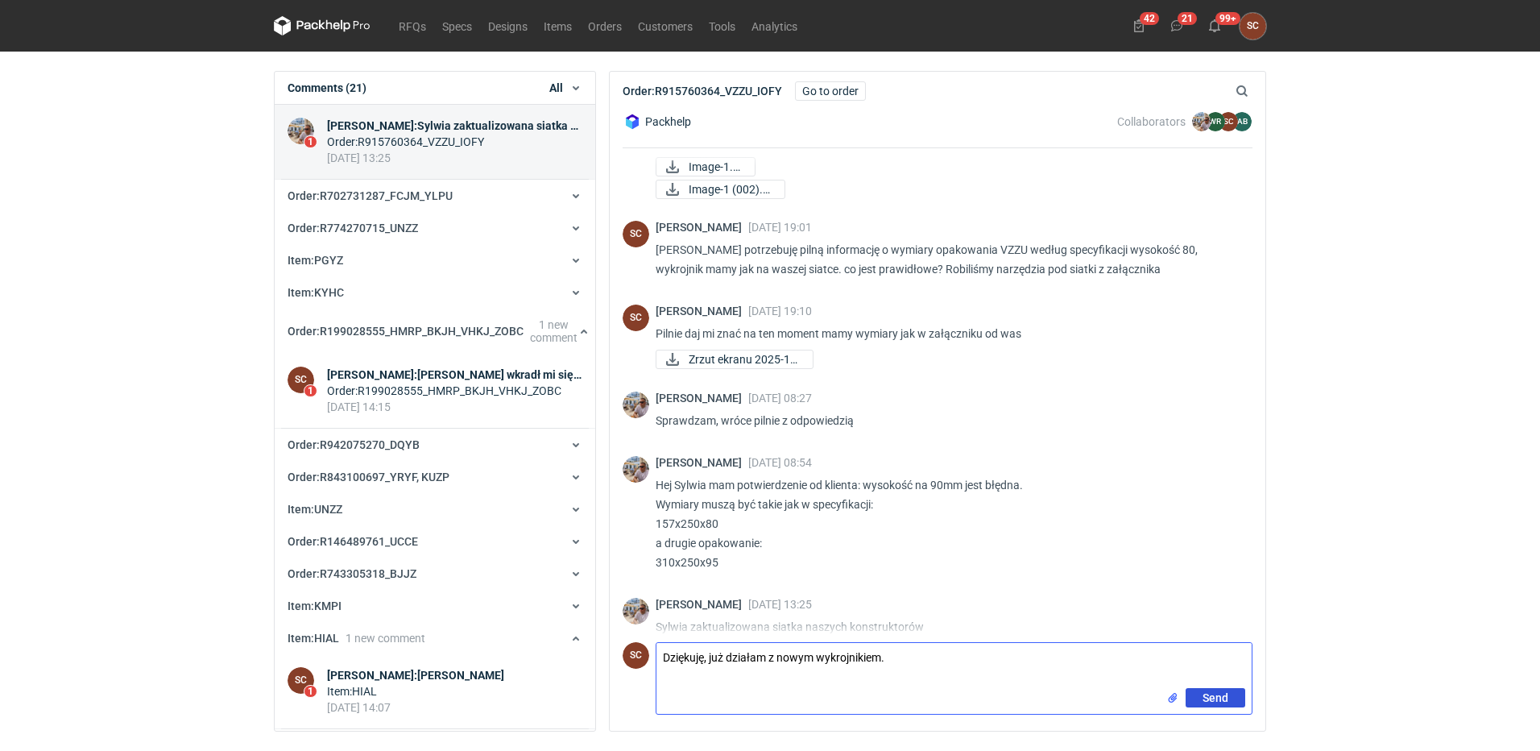
click at [1227, 697] on span "Send" at bounding box center [1215, 697] width 26 height 11
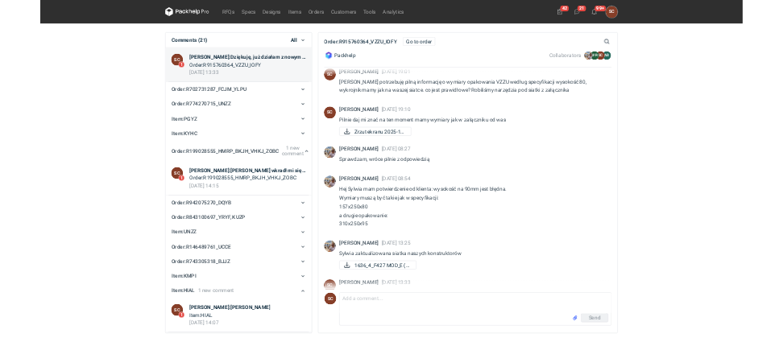
scroll to position [617, 0]
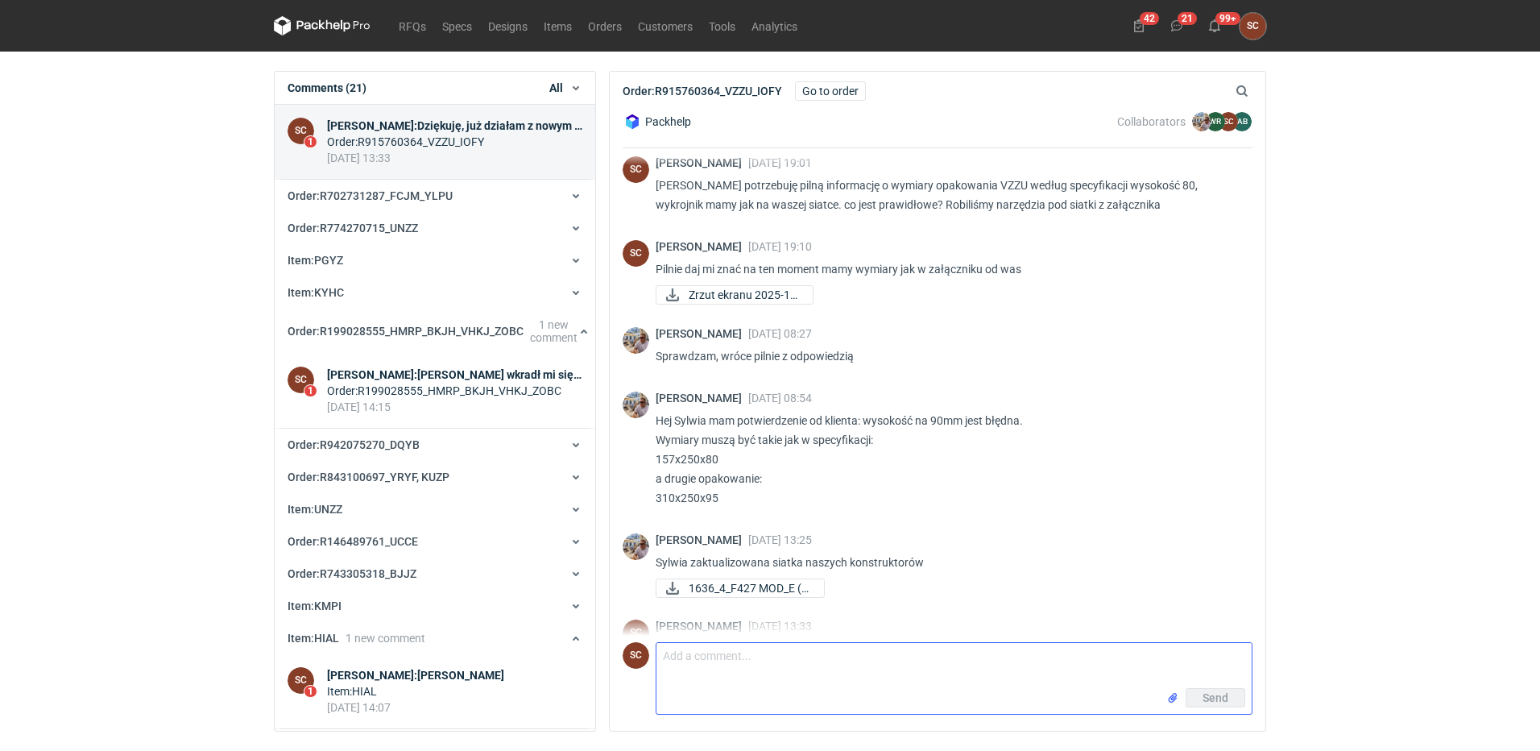
click at [787, 647] on textarea "Comment message" at bounding box center [953, 665] width 595 height 45
click at [1173, 31] on icon at bounding box center [1176, 25] width 13 height 13
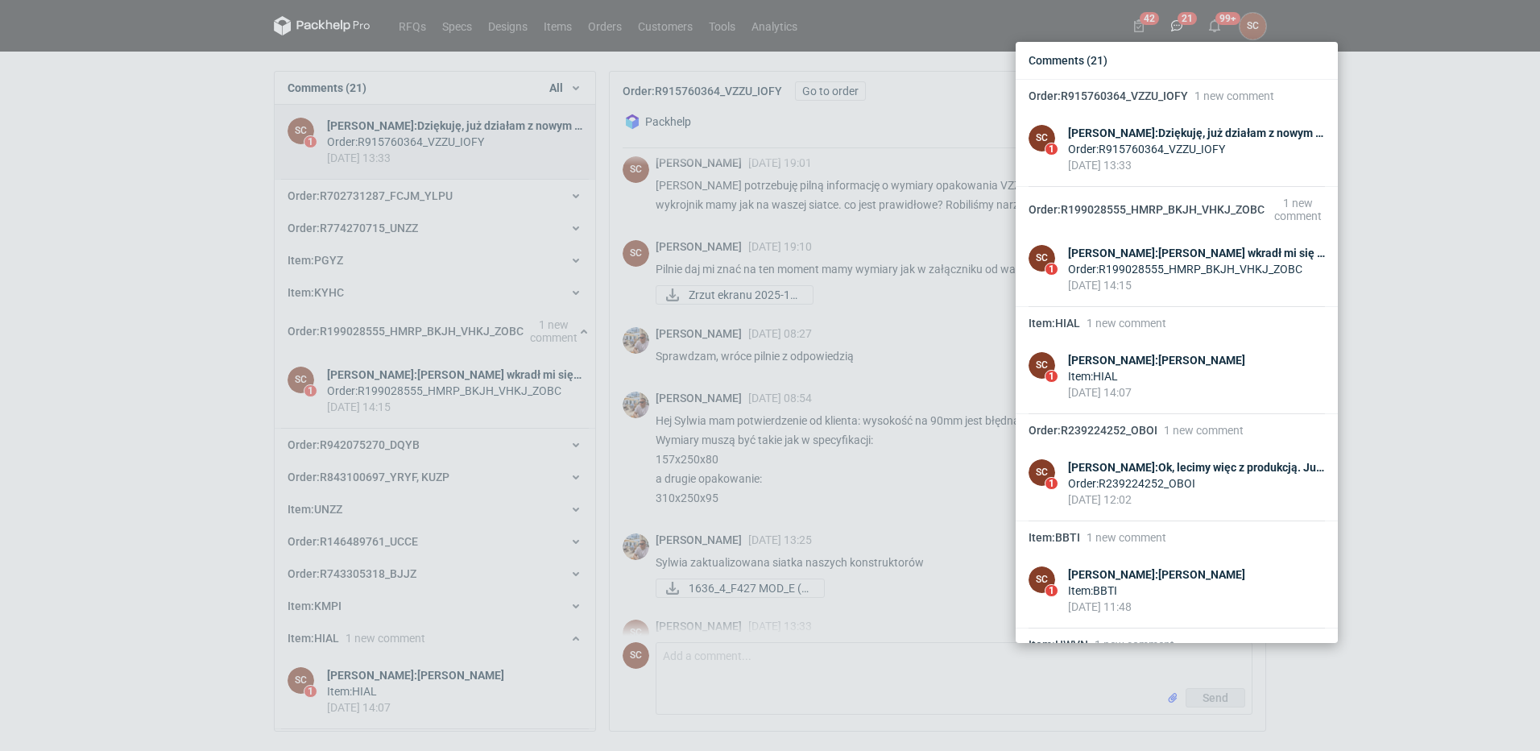
click at [1486, 390] on div "Comments (21) Order : R915760364_VZZU_IOFY 1 new comment SC 1 [PERSON_NAME] : D…" at bounding box center [770, 375] width 1540 height 751
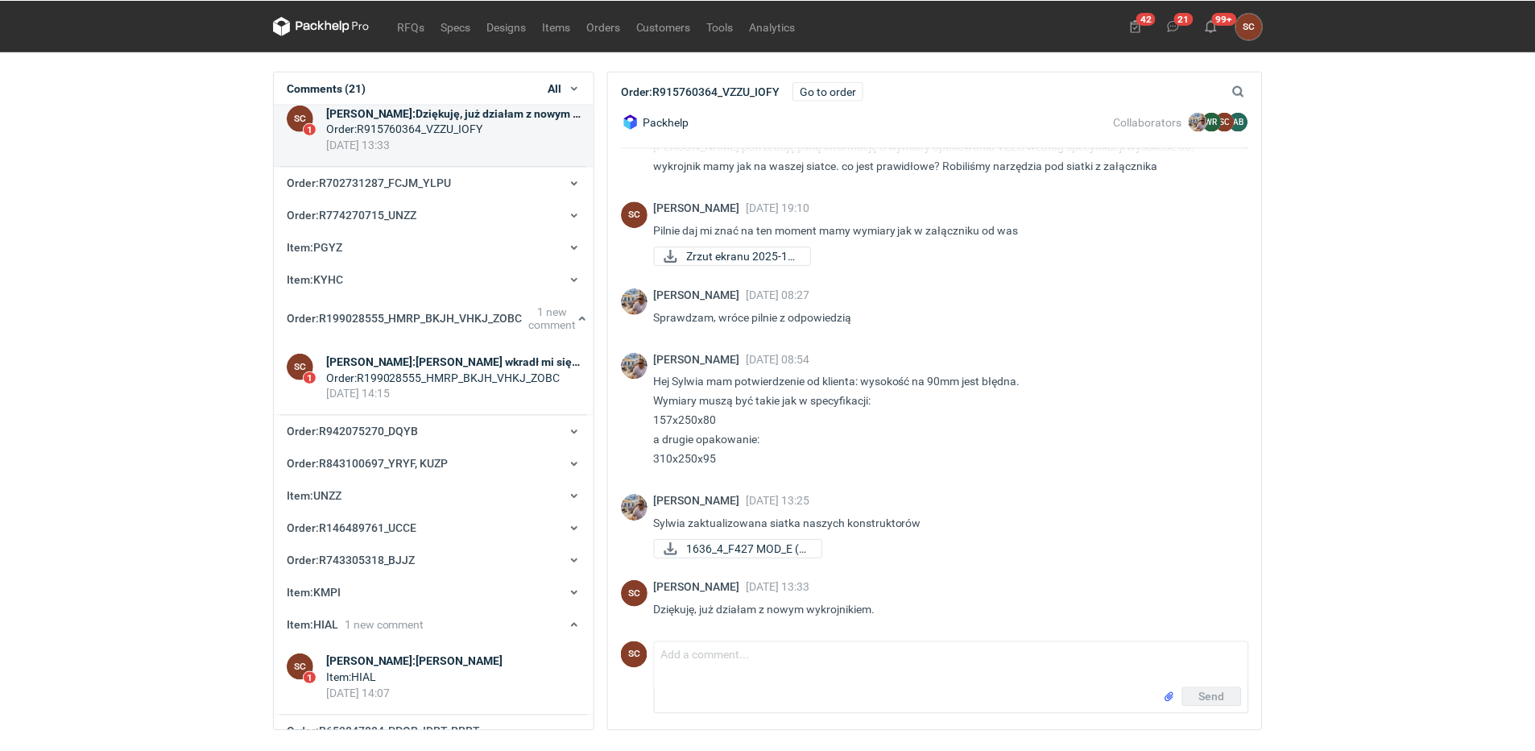
scroll to position [32, 0]
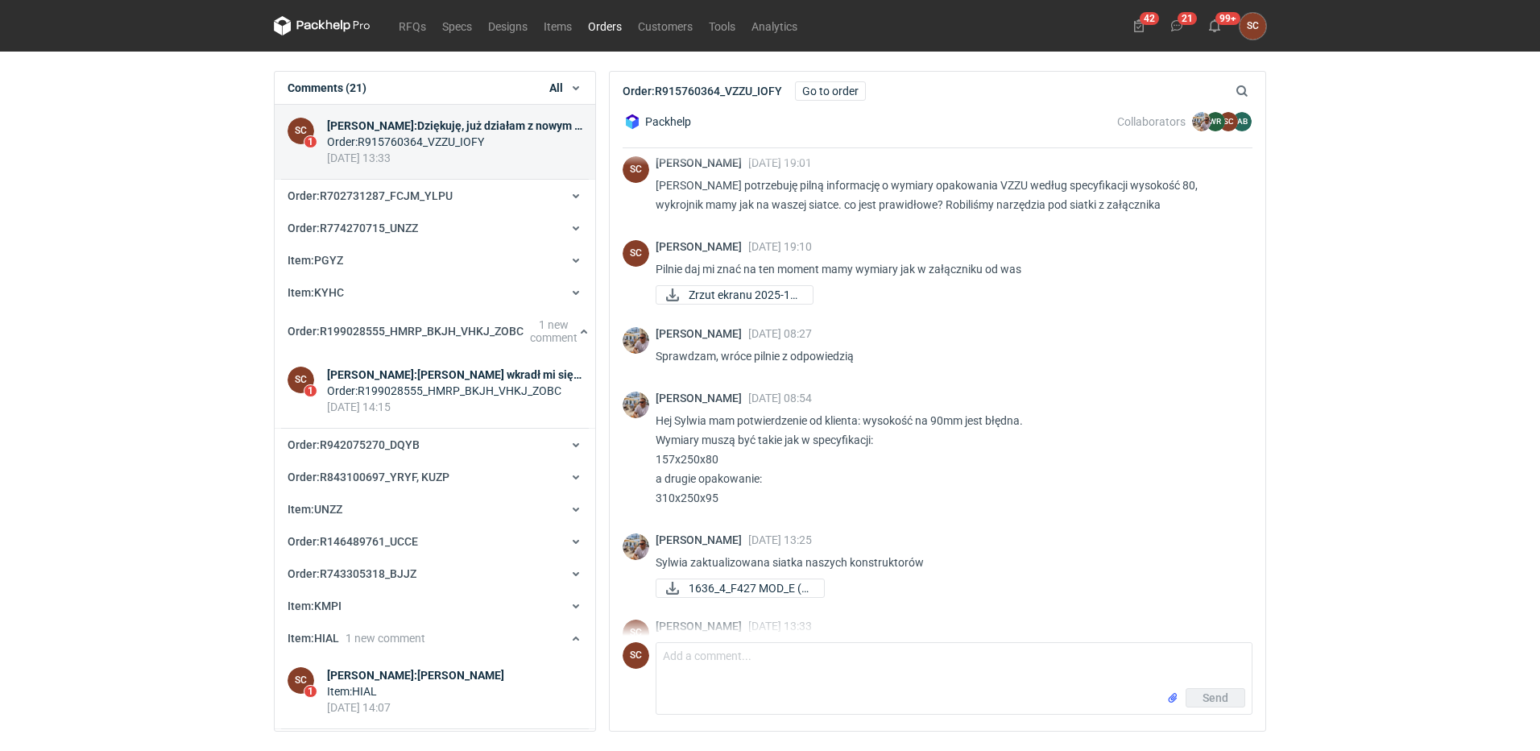
click at [605, 20] on link "Orders" at bounding box center [605, 25] width 50 height 19
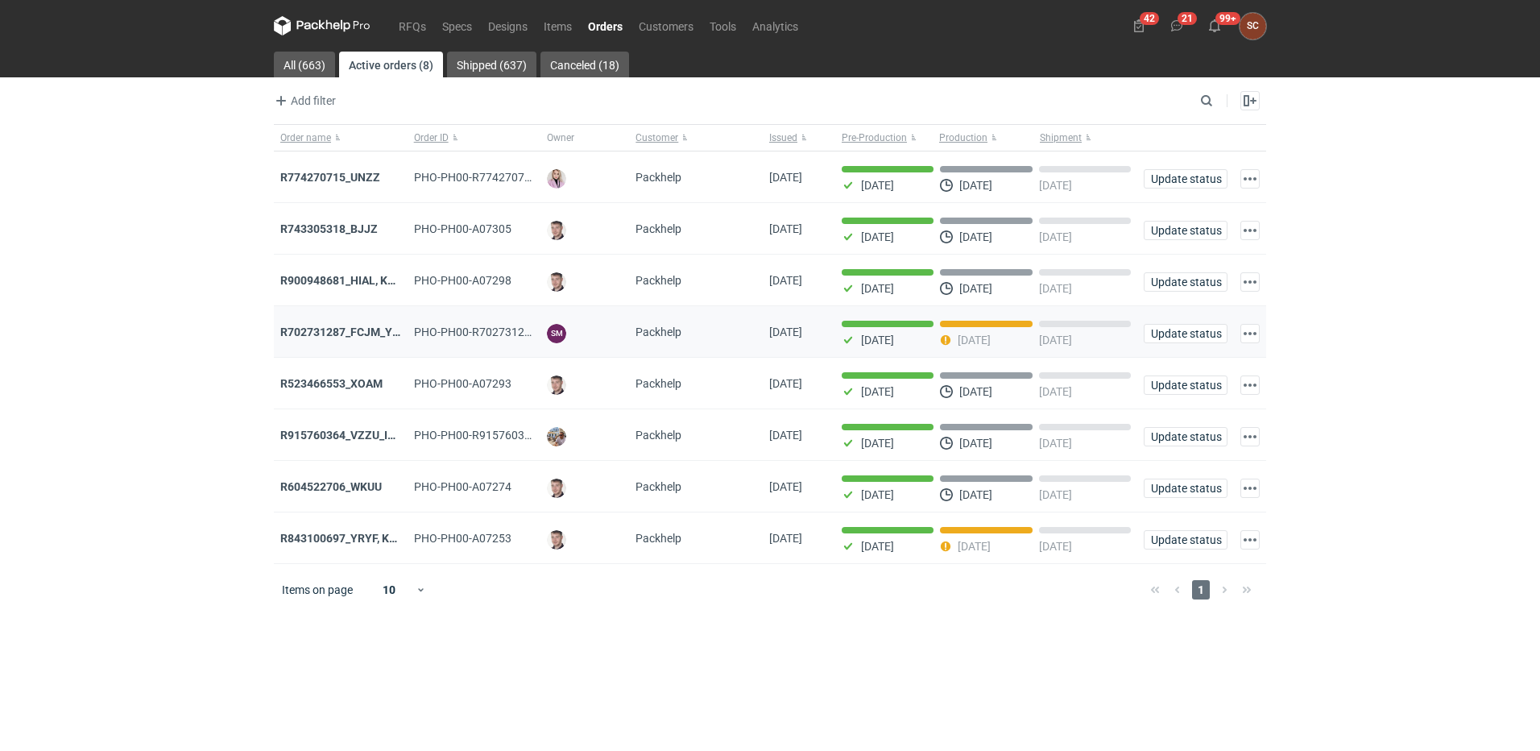
click at [352, 326] on div "R702731287_FCJM_YLPU" at bounding box center [340, 332] width 121 height 16
click at [354, 332] on strong "R702731287_FCJM_YLPU" at bounding box center [346, 331] width 133 height 13
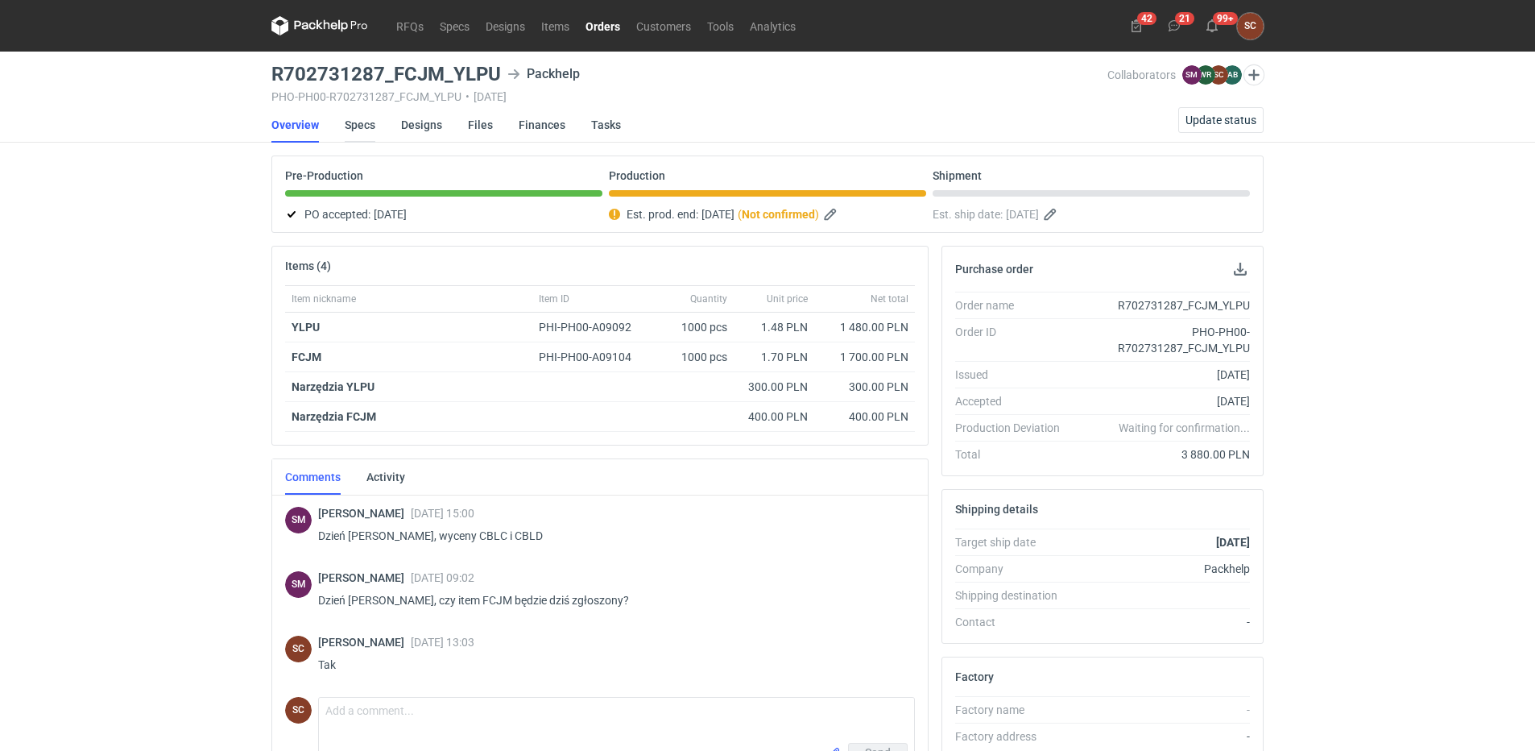
click at [361, 119] on link "Specs" at bounding box center [360, 124] width 31 height 35
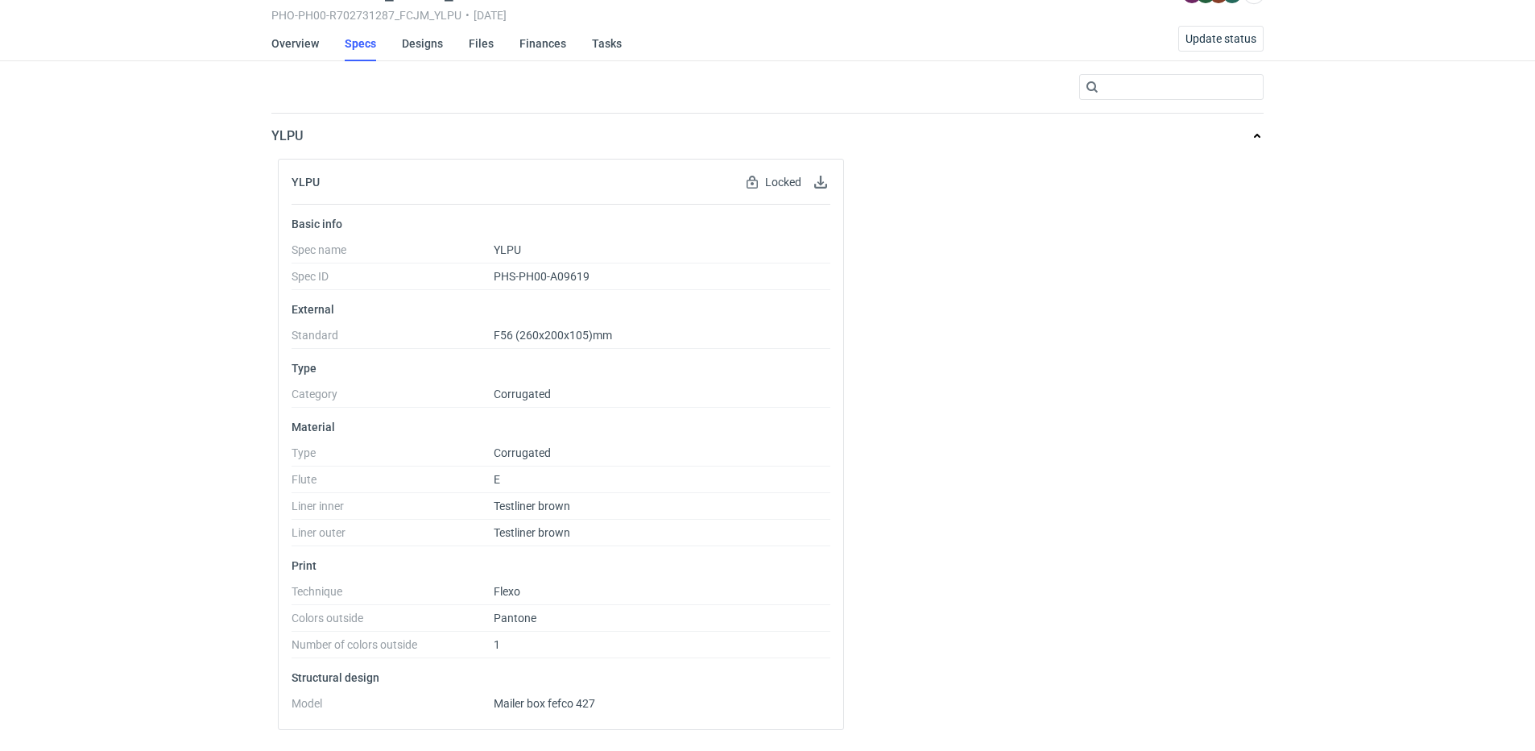
scroll to position [81, 0]
click at [294, 41] on link "Overview" at bounding box center [295, 44] width 48 height 35
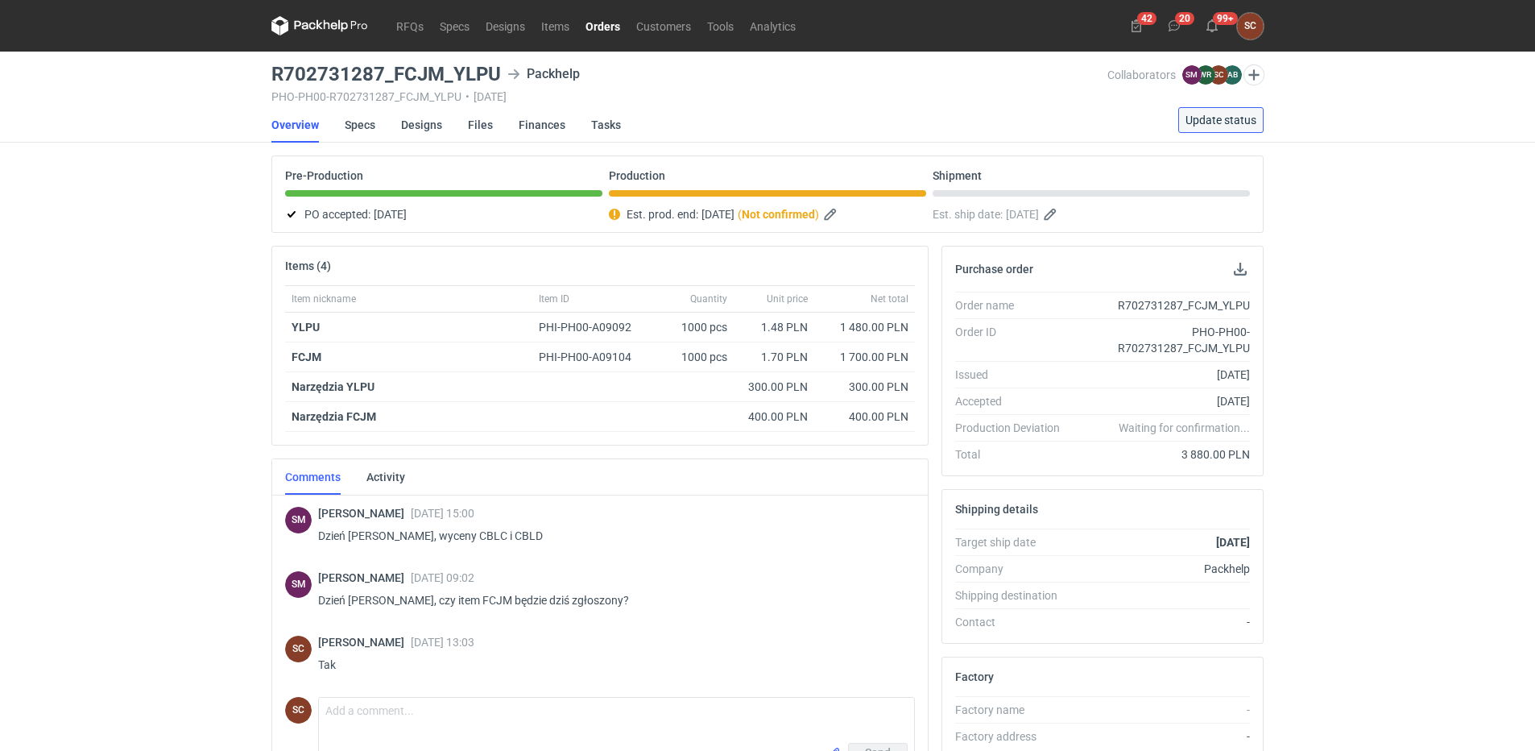
click at [1226, 121] on span "Update status" at bounding box center [1220, 119] width 71 height 11
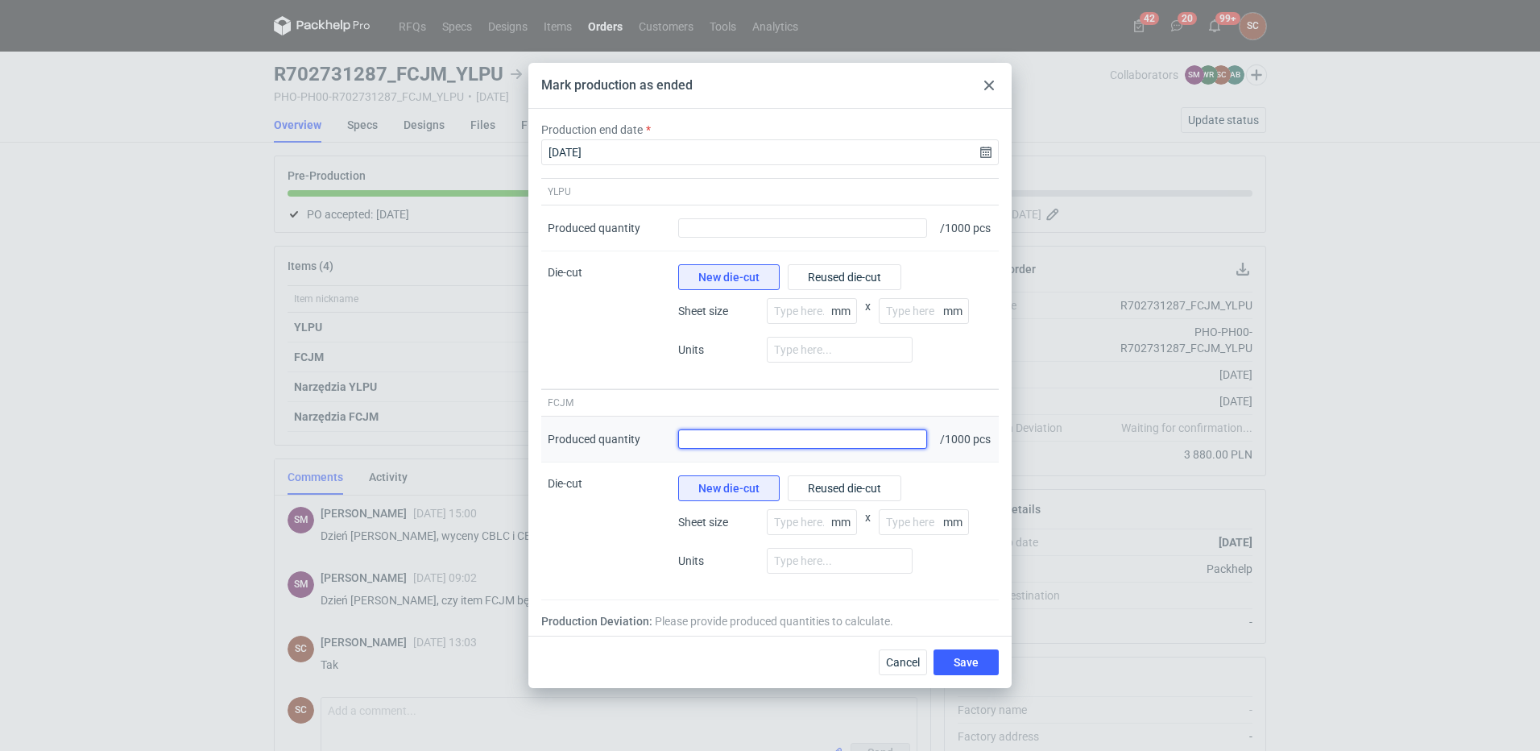
click at [764, 449] on input "Produced quantity" at bounding box center [802, 438] width 249 height 19
type input "1004"
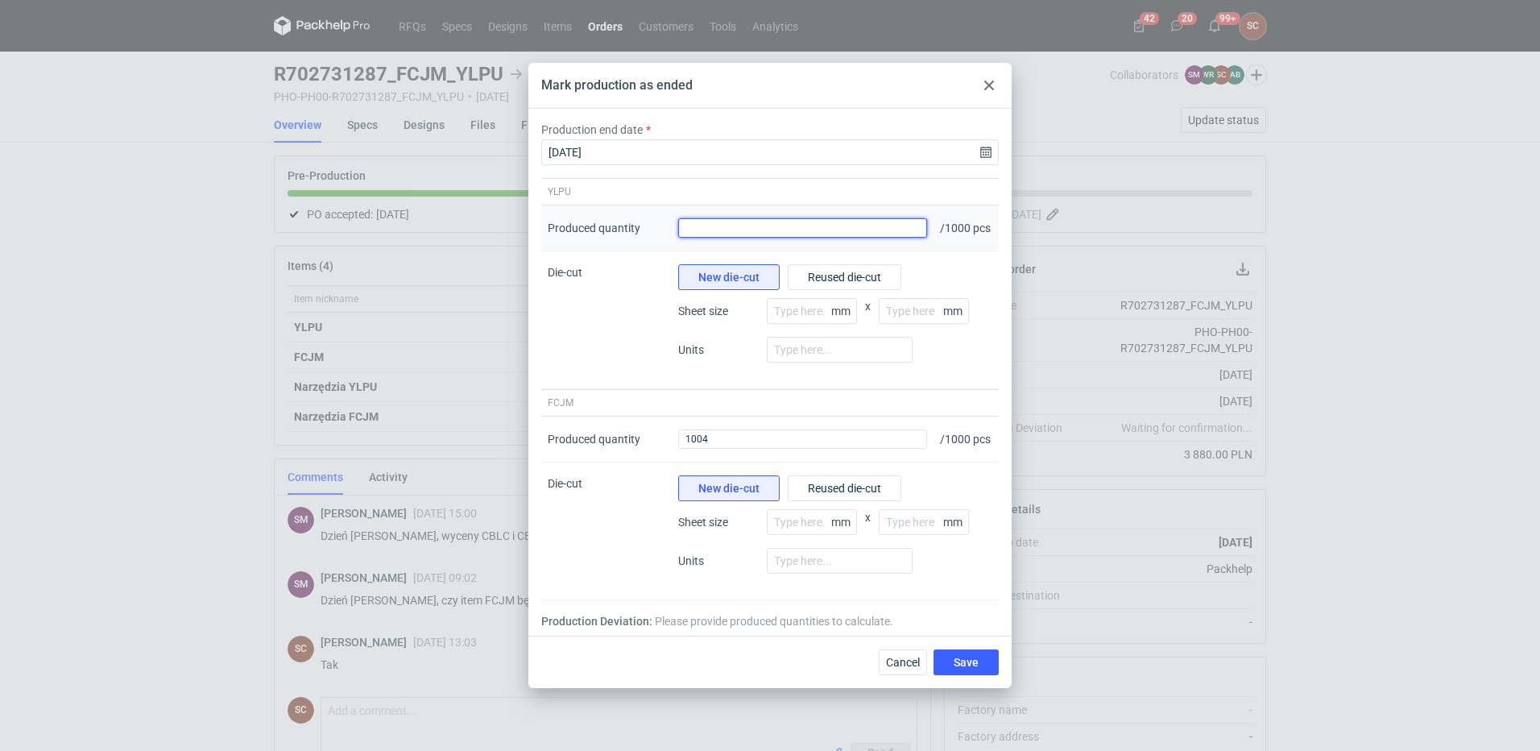
click at [717, 219] on input "Produced quantity" at bounding box center [802, 227] width 249 height 19
type input "1003"
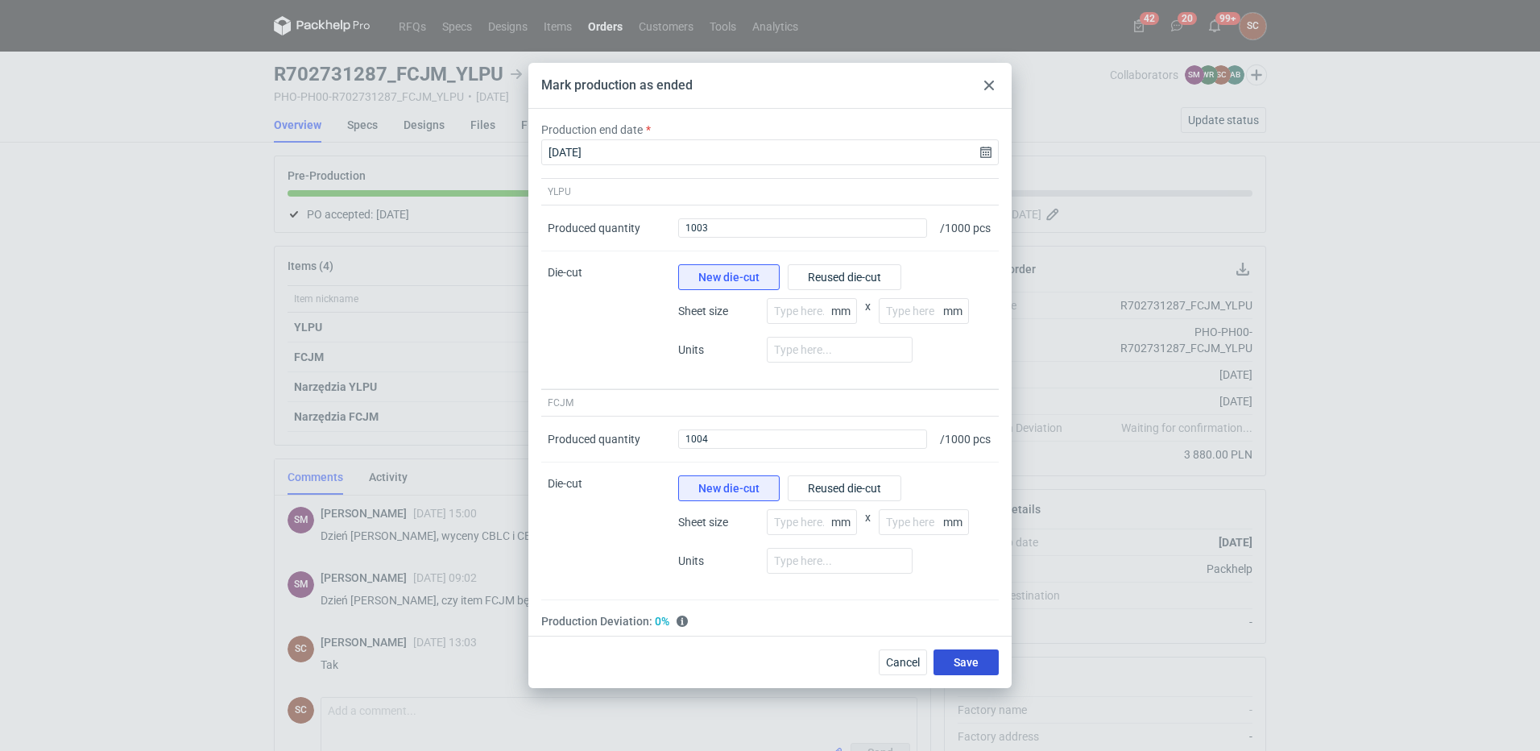
click at [965, 667] on button "Save" at bounding box center [965, 662] width 65 height 26
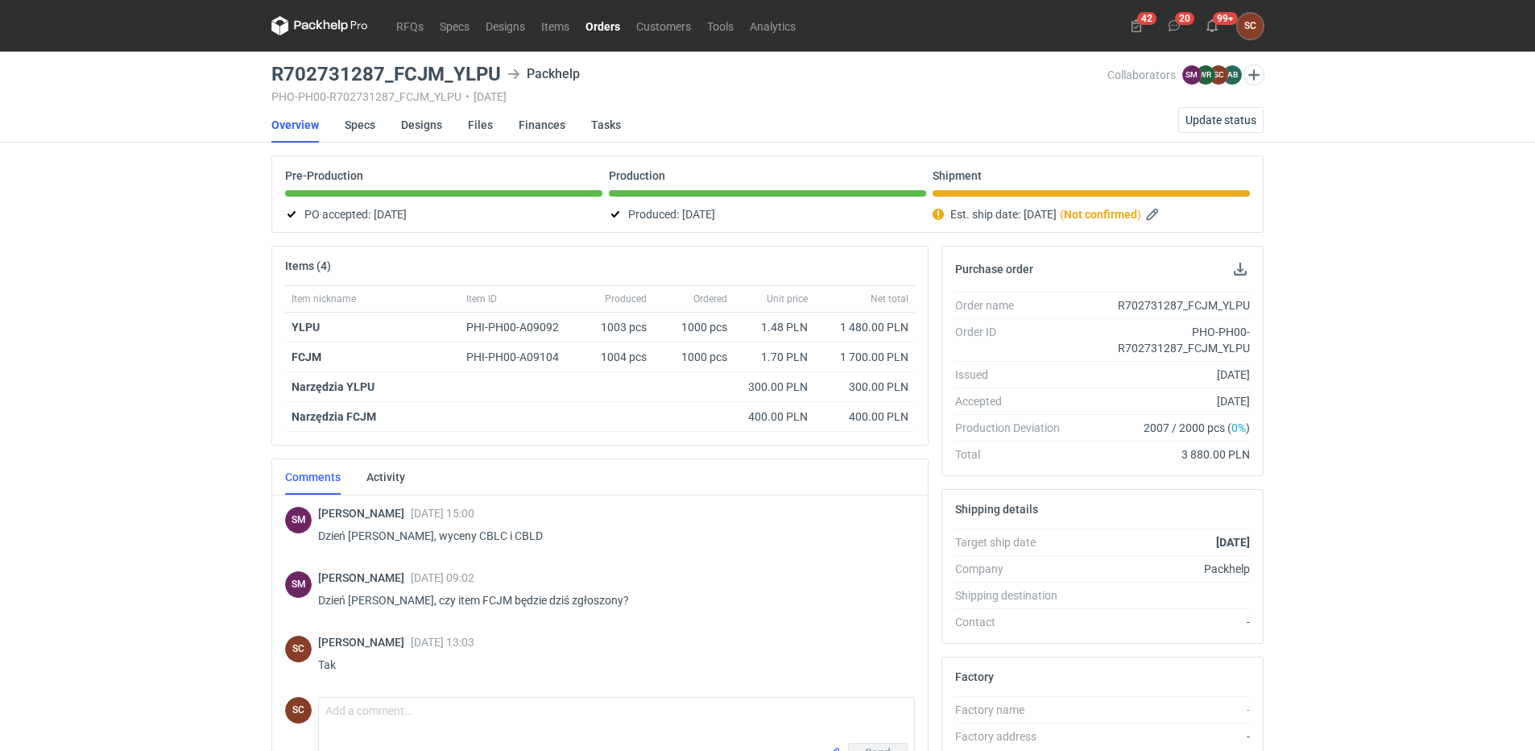
click at [598, 20] on link "Orders" at bounding box center [602, 25] width 51 height 19
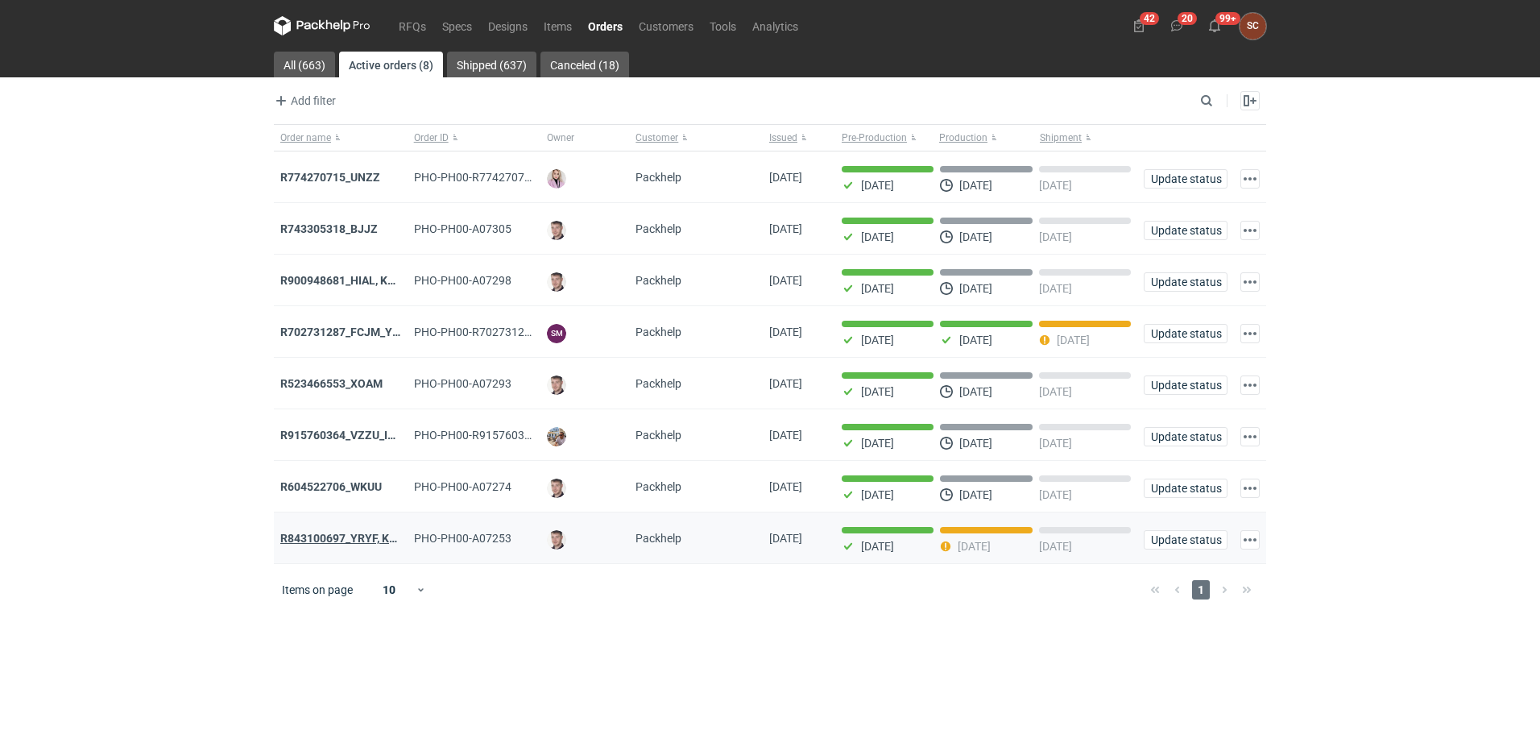
click at [349, 541] on strong "R843100697_YRYF, KUZP" at bounding box center [345, 538] width 130 height 13
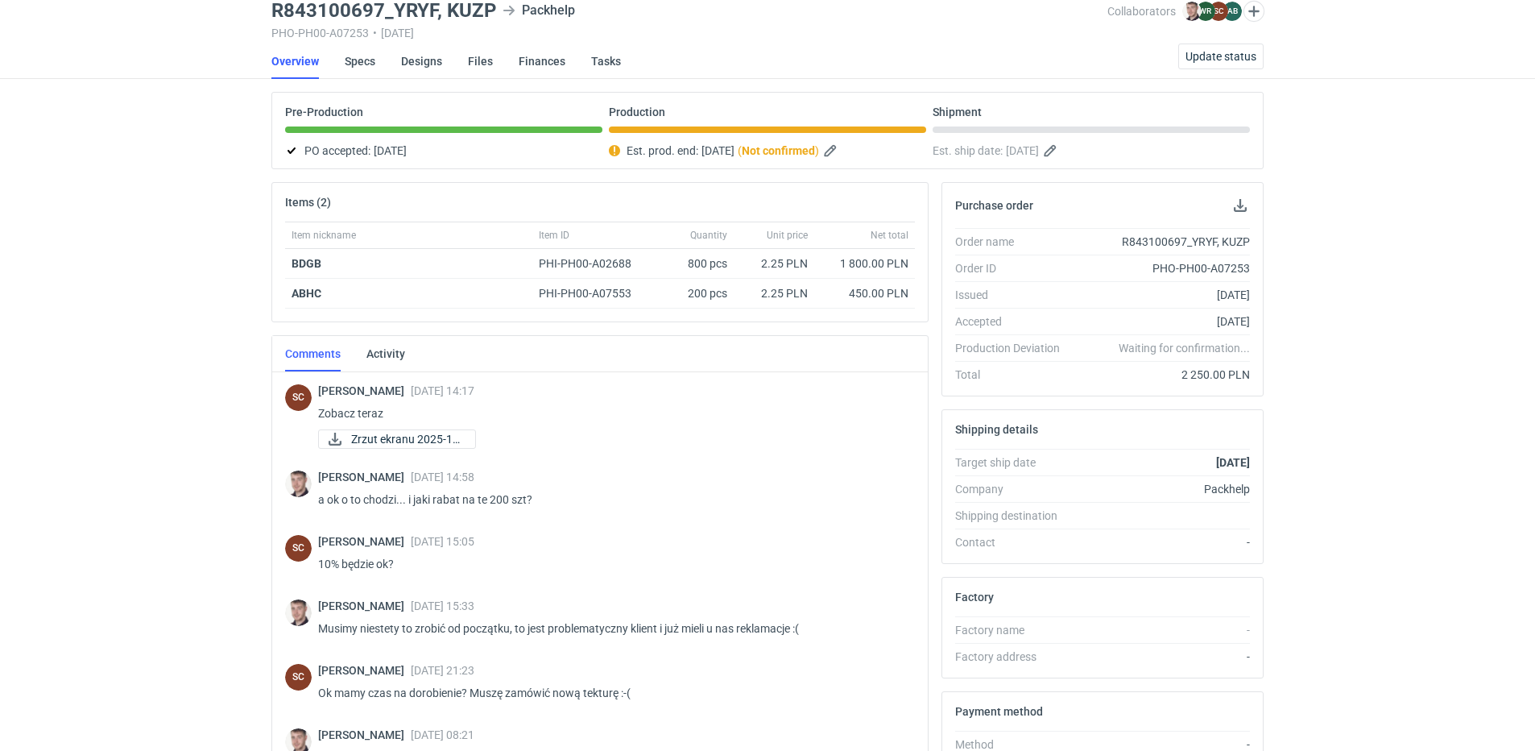
scroll to position [718, 0]
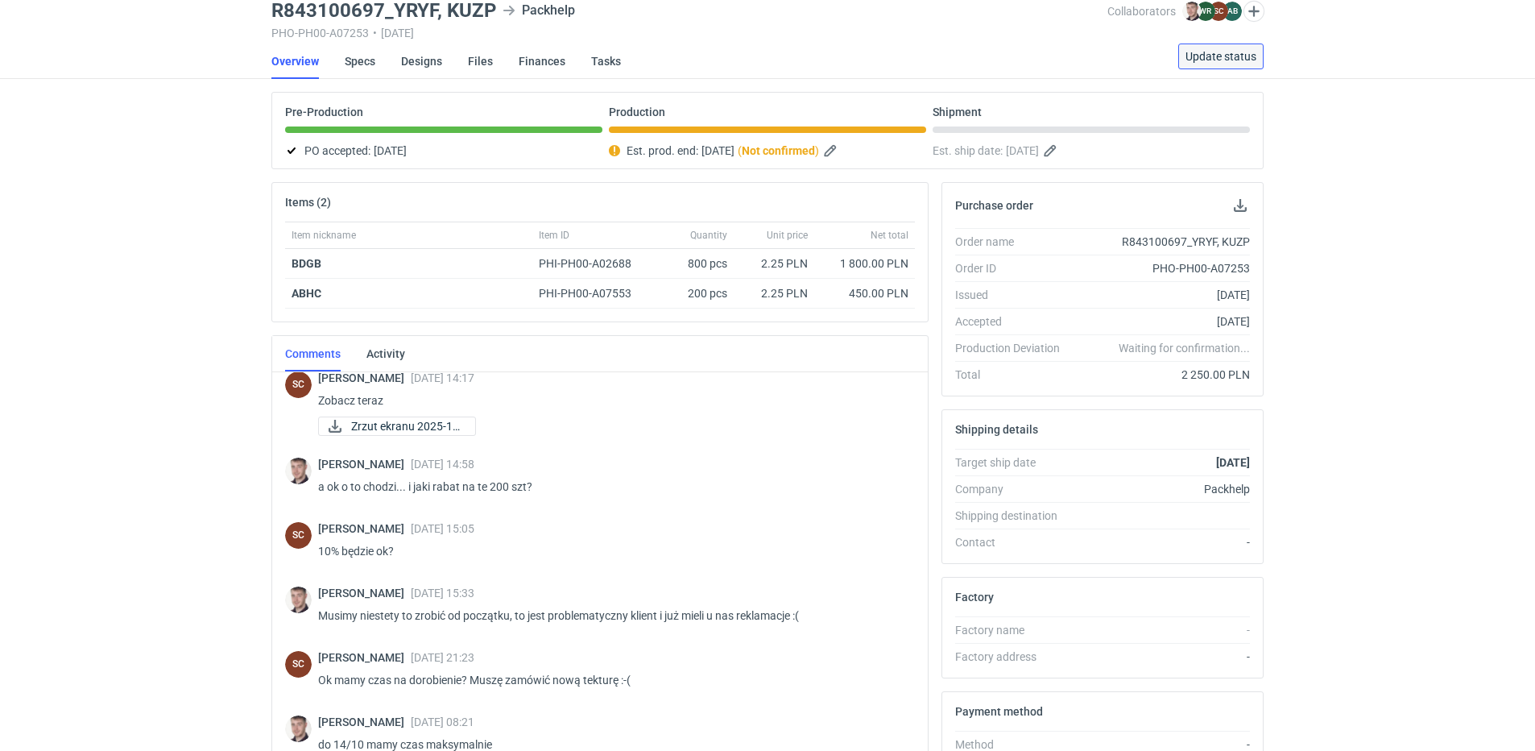
click at [1218, 48] on button "Update status" at bounding box center [1220, 56] width 85 height 26
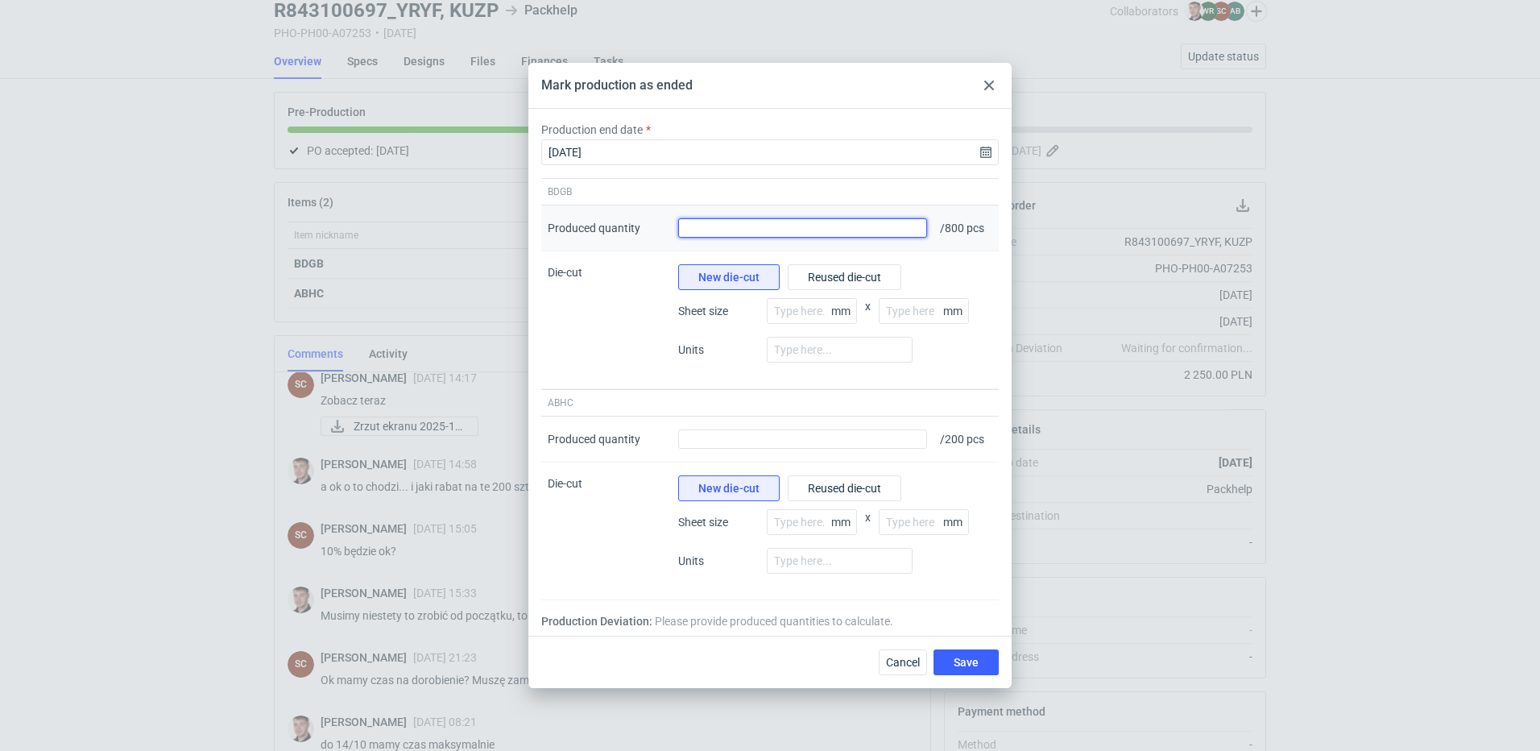
click at [743, 233] on input "Produced quantity" at bounding box center [802, 227] width 249 height 19
type input "780"
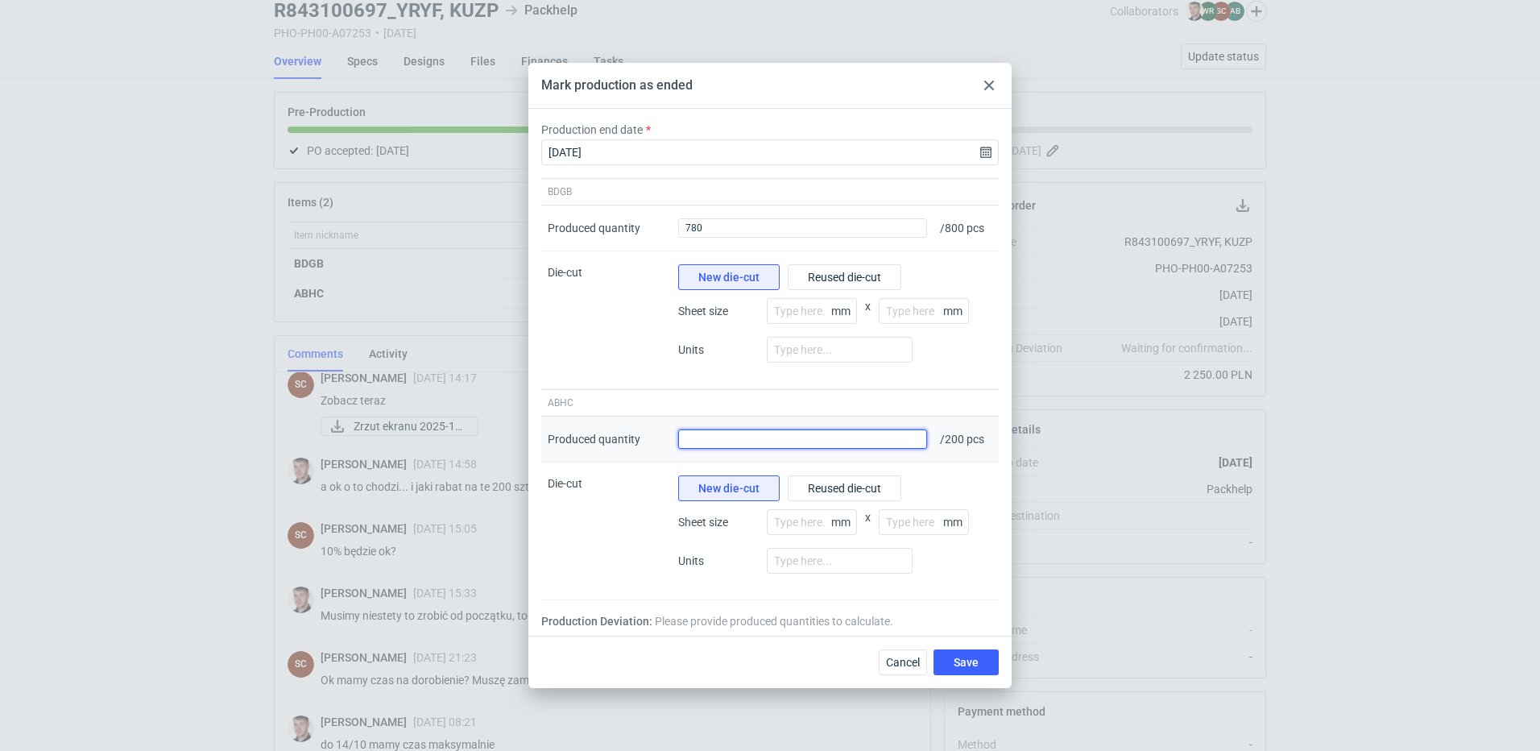
click at [786, 446] on input "Produced quantity" at bounding box center [802, 438] width 249 height 19
type input "203"
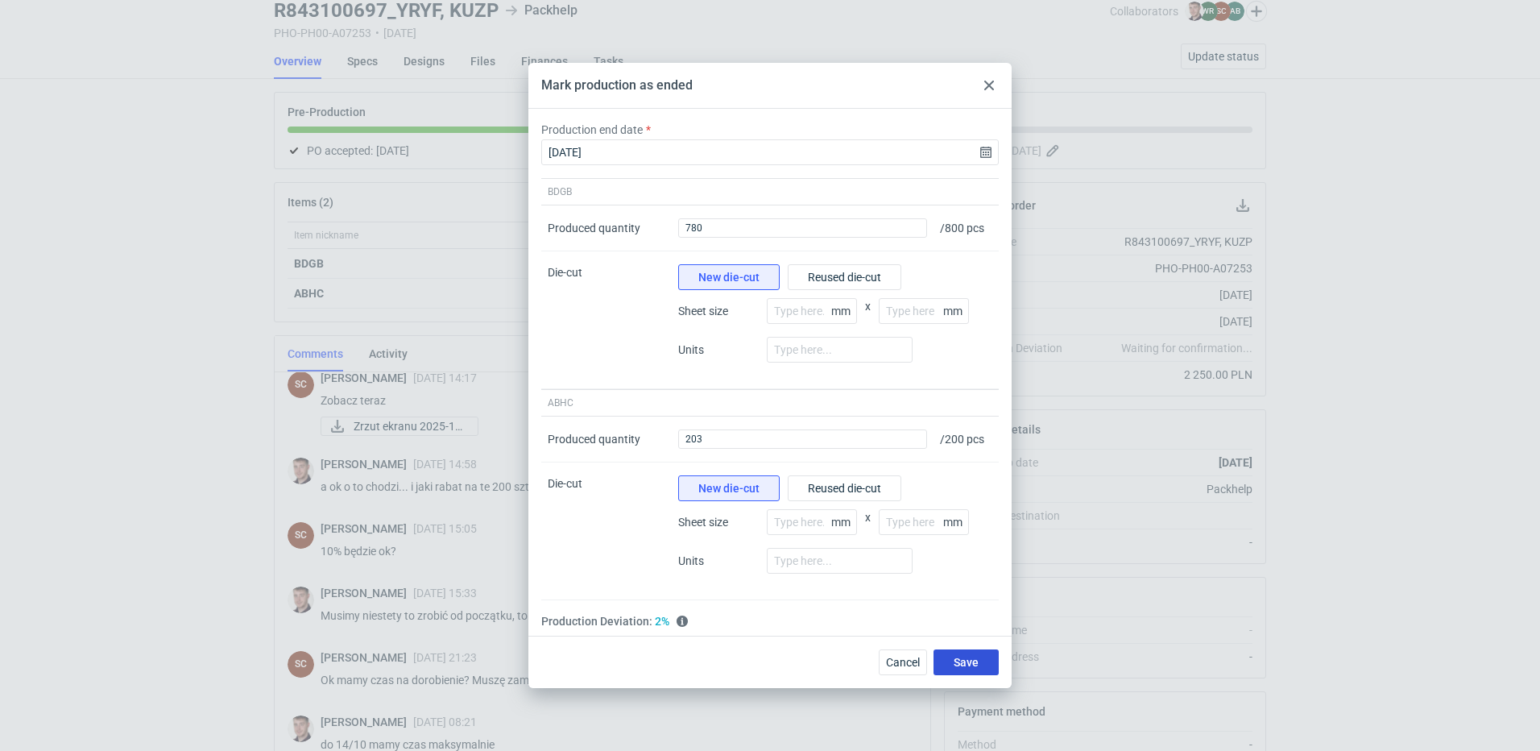
click at [961, 660] on span "Save" at bounding box center [966, 661] width 25 height 11
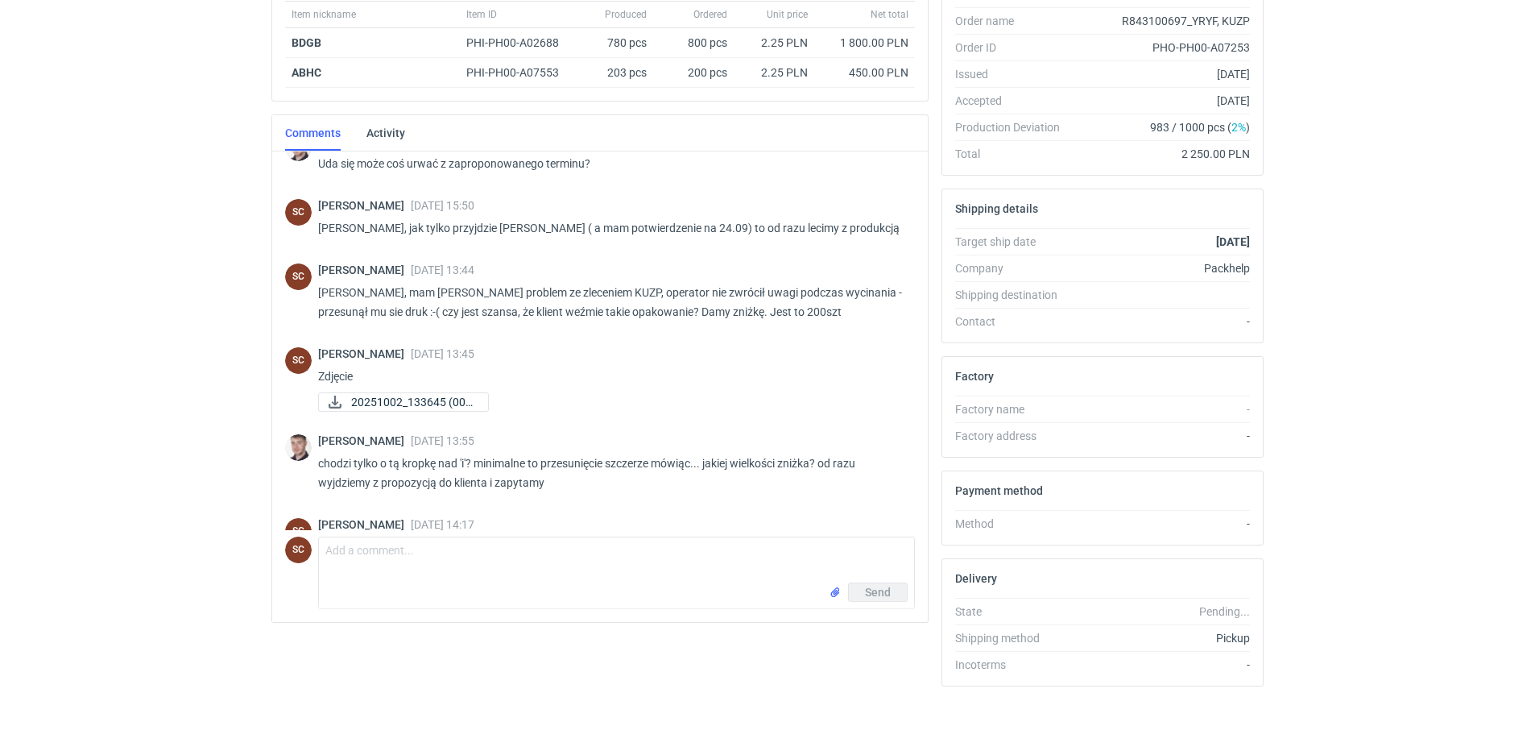
scroll to position [315, 0]
